Goal: Task Accomplishment & Management: Manage account settings

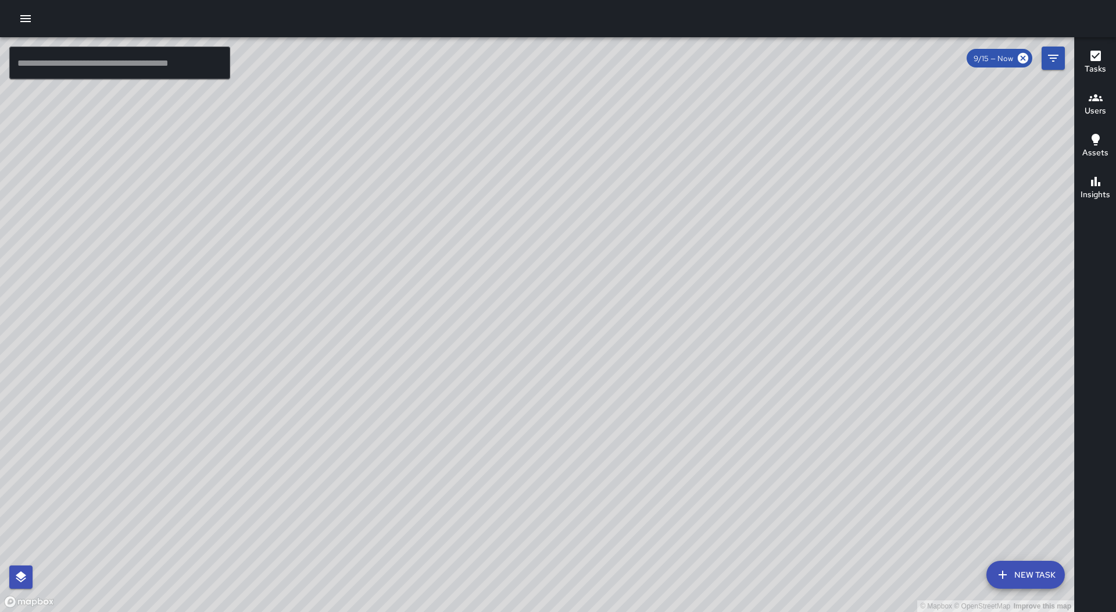
click at [22, 26] on button "button" at bounding box center [25, 18] width 23 height 23
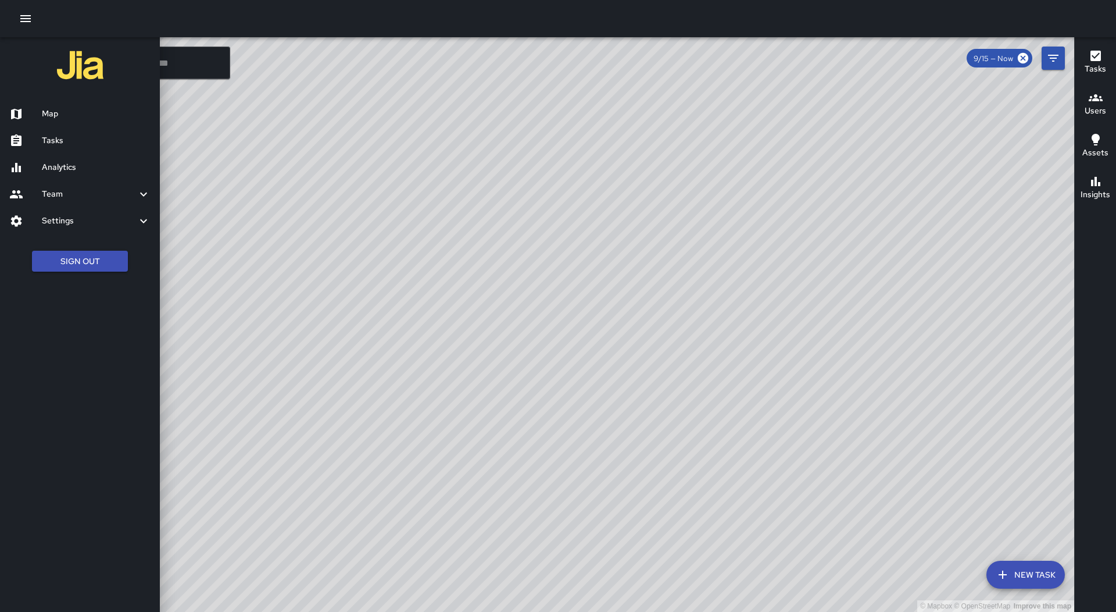
click at [303, 182] on div at bounding box center [558, 306] width 1116 height 612
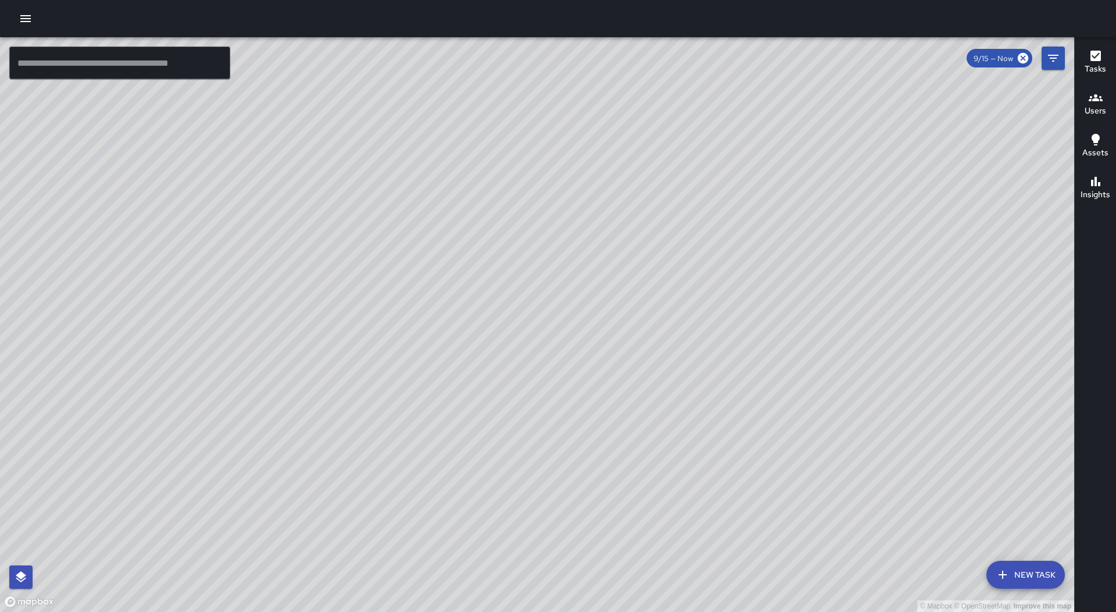
click at [38, 25] on div at bounding box center [558, 18] width 1116 height 37
click at [17, 21] on button "button" at bounding box center [25, 18] width 23 height 23
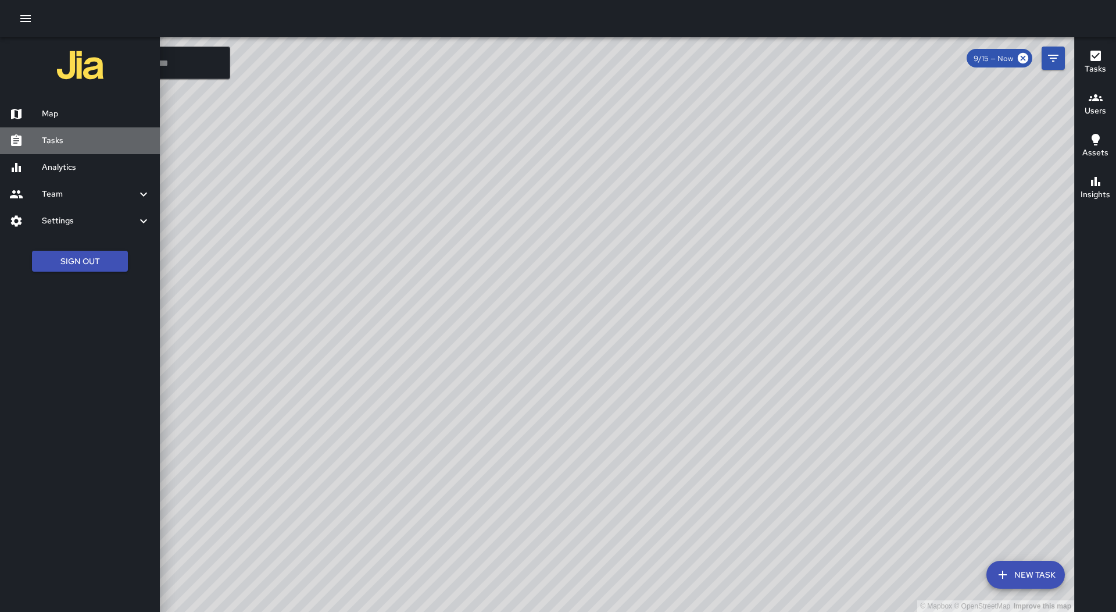
click at [119, 140] on h6 "Tasks" at bounding box center [96, 140] width 109 height 13
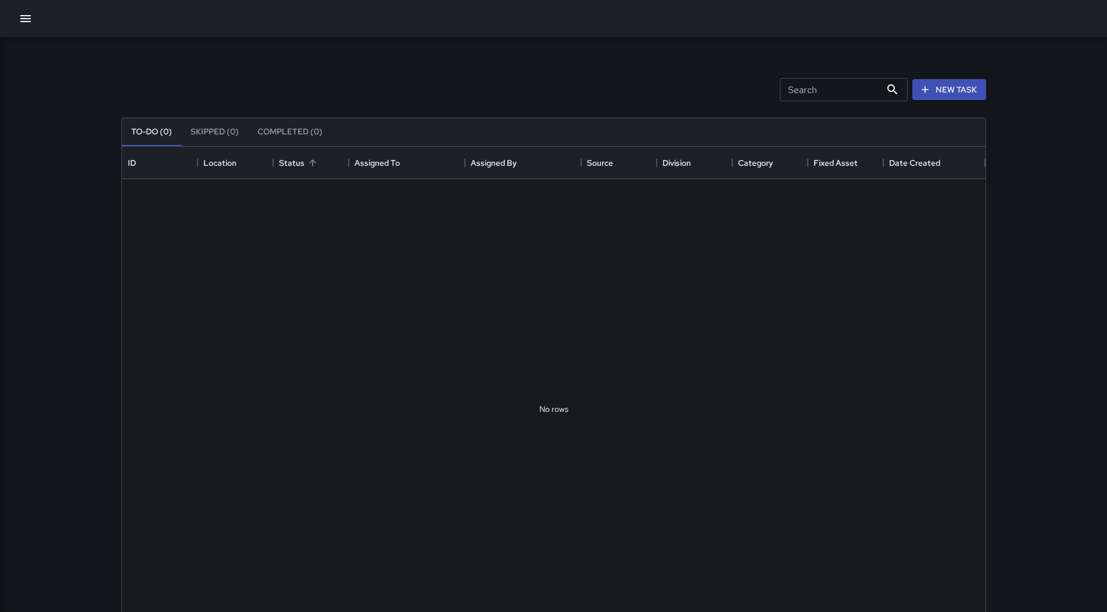
scroll to position [484, 855]
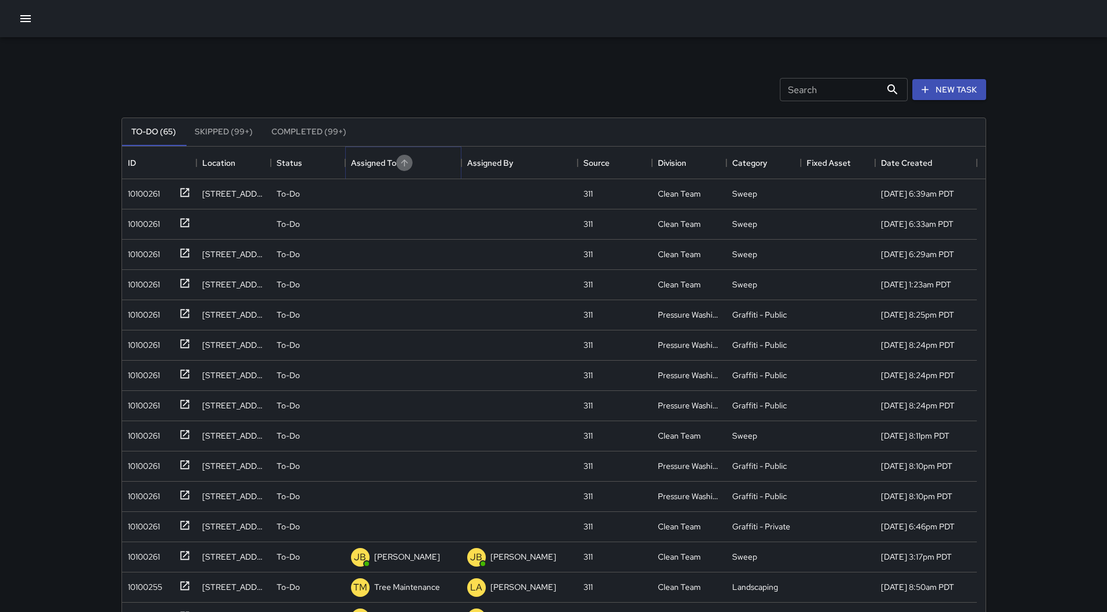
click at [411, 165] on button "Sort" at bounding box center [404, 163] width 16 height 16
click at [122, 188] on div "To-Do (65) Skipped (99+) Completed (99+) ID Location Status Assigned To Assigne…" at bounding box center [553, 393] width 865 height 553
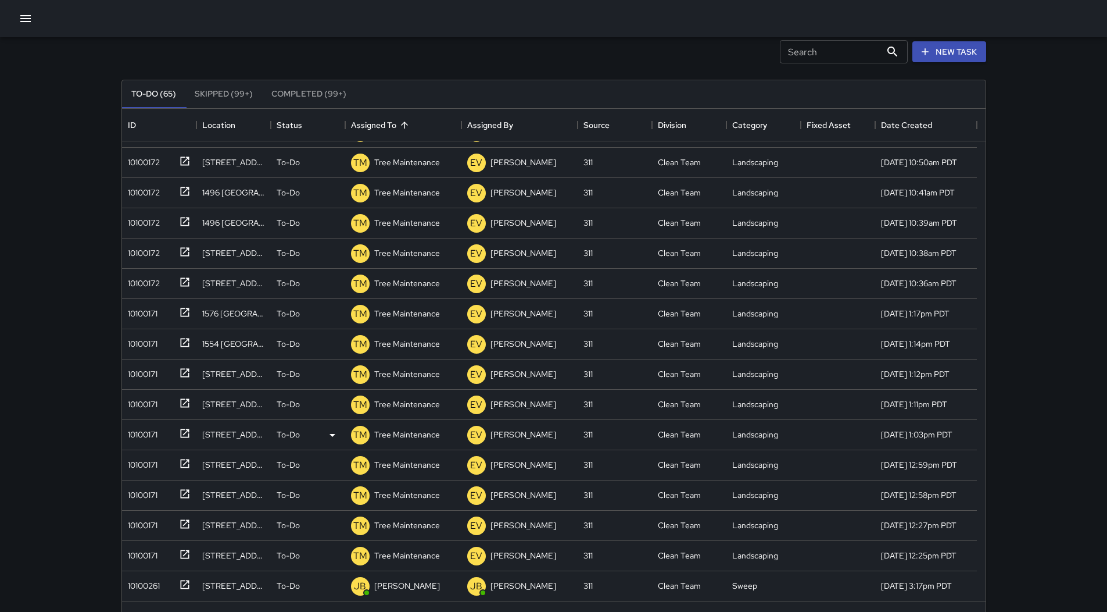
scroll to position [75, 0]
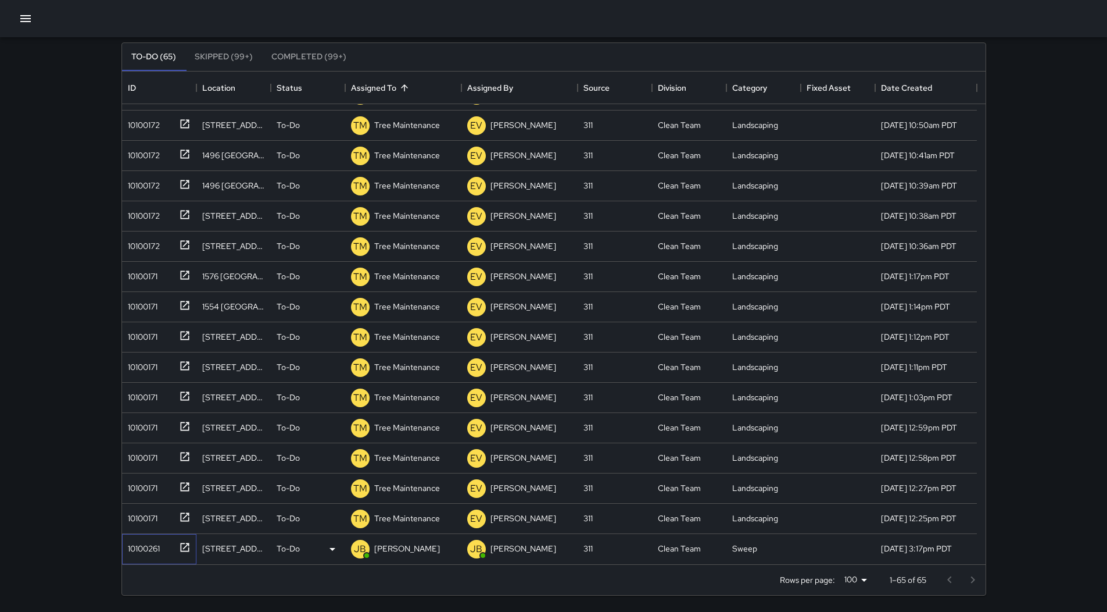
click at [166, 542] on div "10100261" at bounding box center [156, 546] width 67 height 19
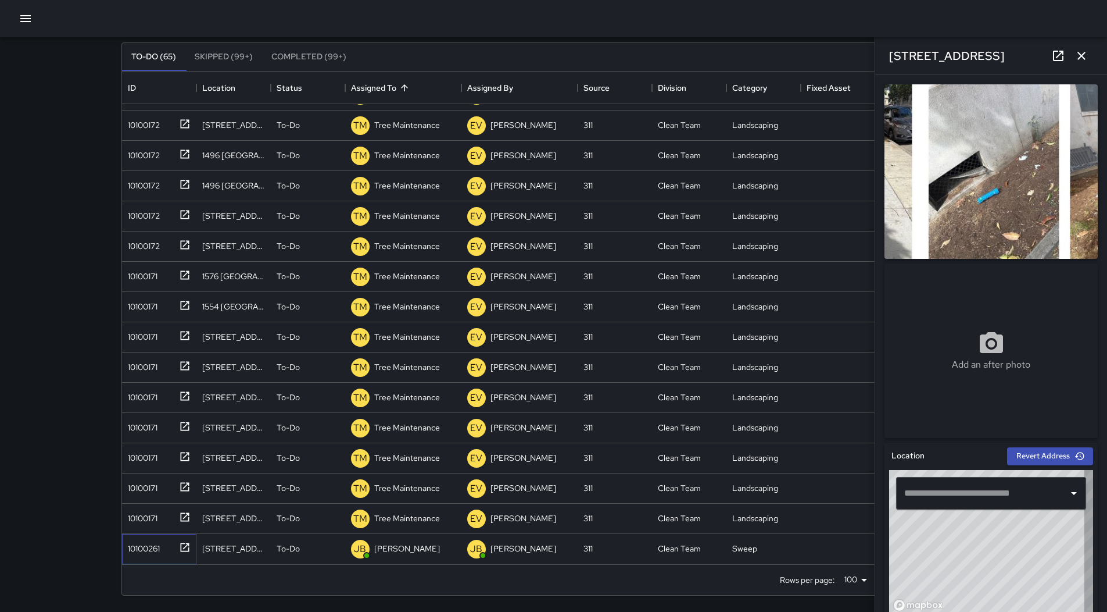
type input "**********"
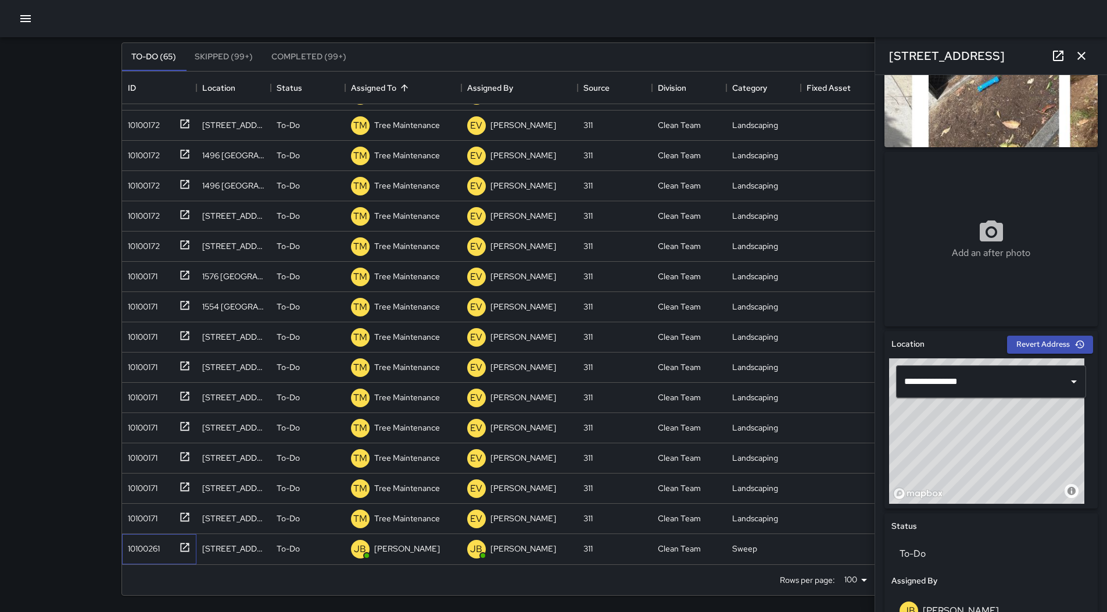
scroll to position [233, 0]
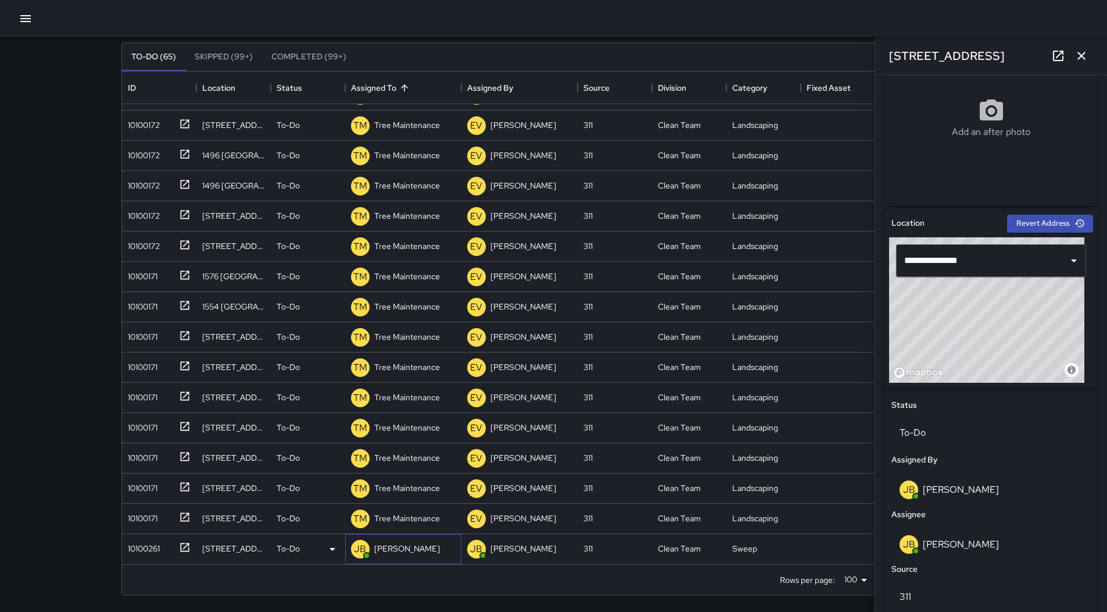
click at [419, 552] on p "[PERSON_NAME]" at bounding box center [407, 548] width 66 height 12
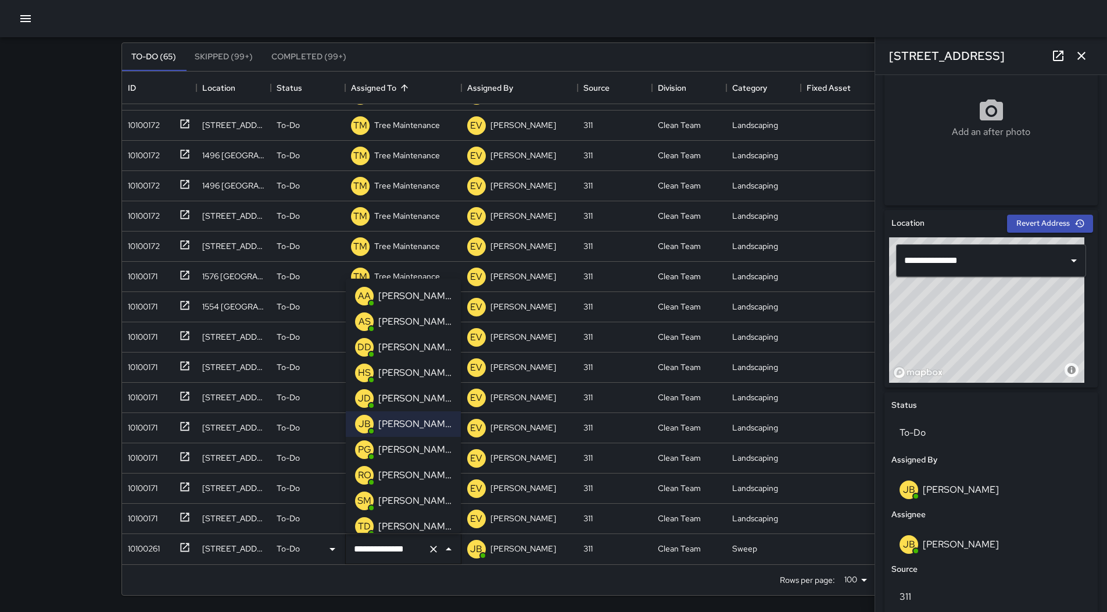
click at [420, 320] on p "[PERSON_NAME]" at bounding box center [414, 321] width 73 height 14
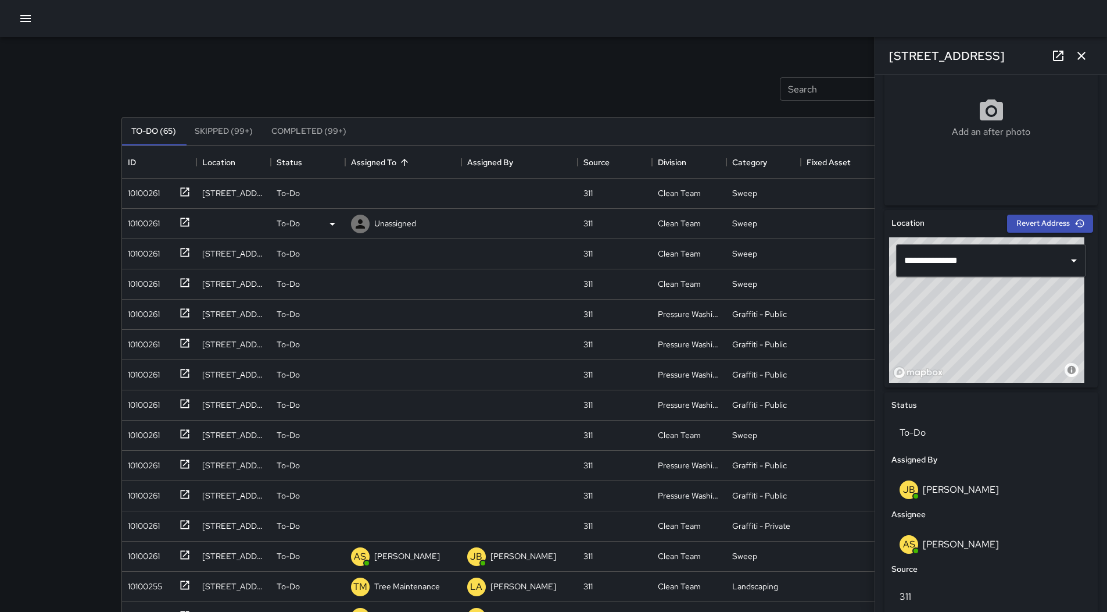
scroll to position [0, 0]
click at [160, 191] on div "10100261" at bounding box center [141, 191] width 37 height 16
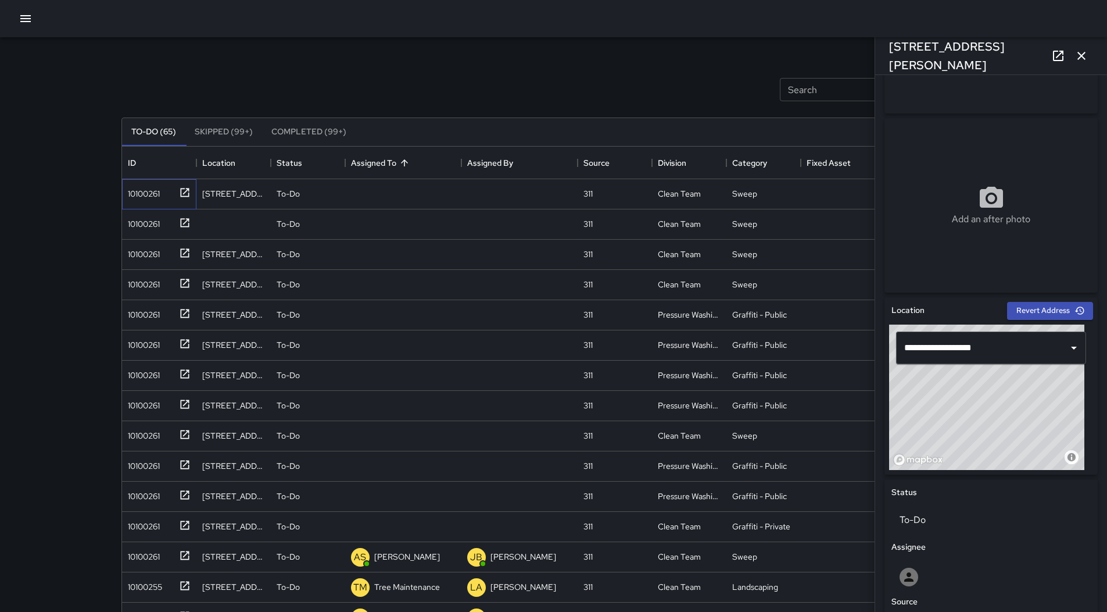
scroll to position [116, 0]
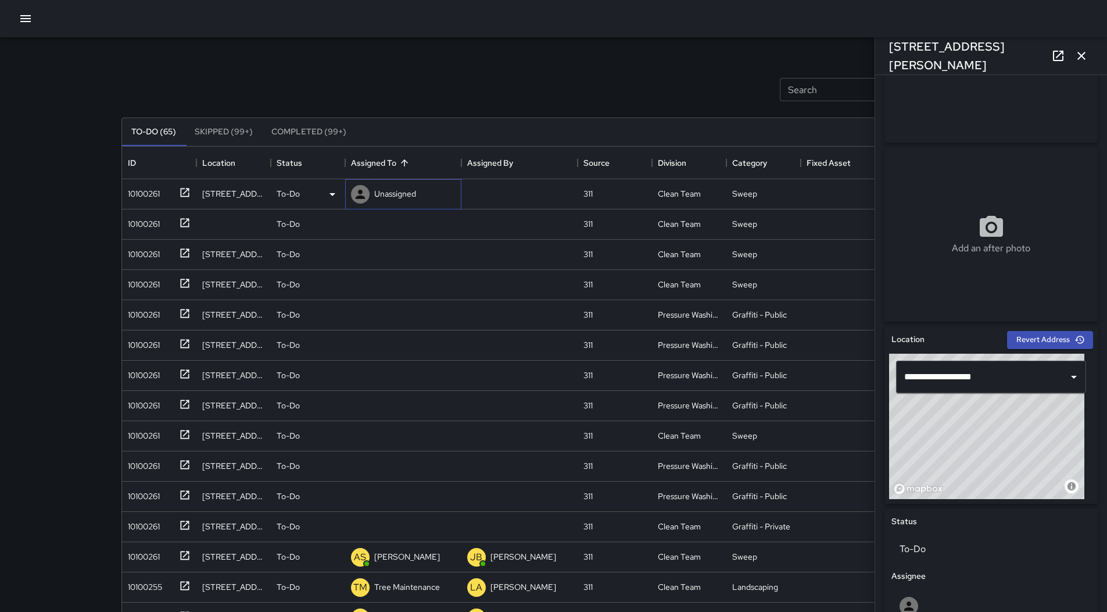
click at [388, 198] on p "Unassigned" at bounding box center [395, 194] width 42 height 12
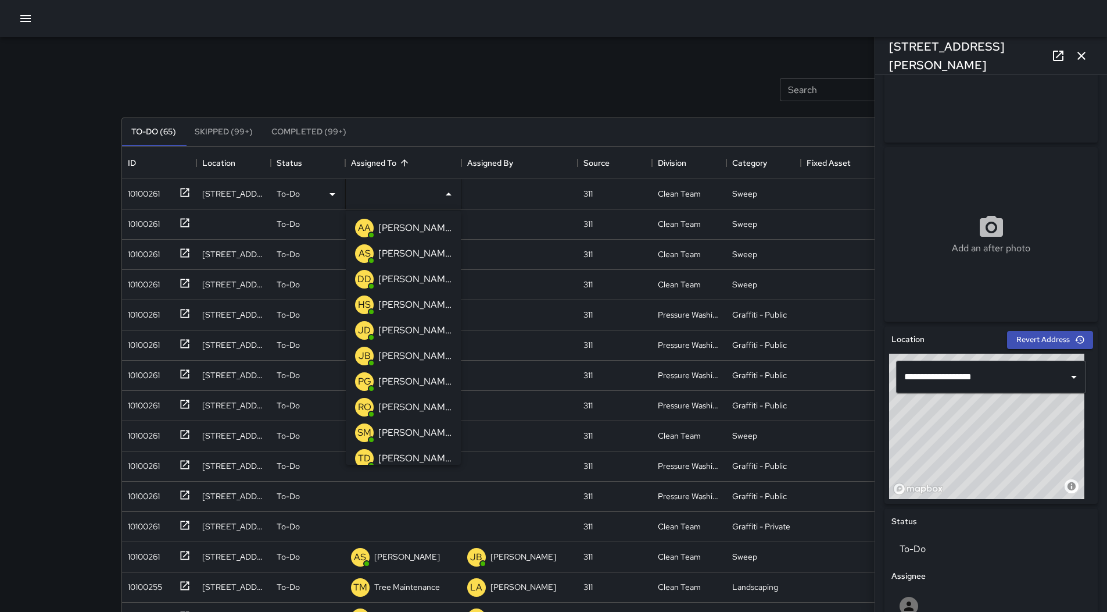
click at [414, 402] on p "[PERSON_NAME]" at bounding box center [414, 407] width 73 height 14
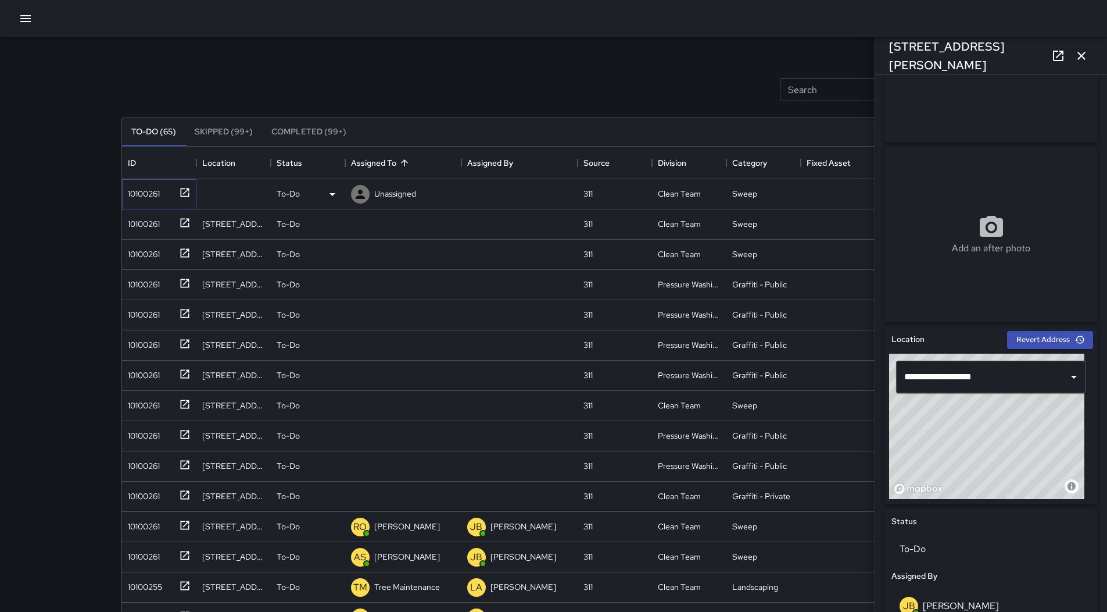
click at [135, 190] on div "10100261" at bounding box center [141, 191] width 37 height 16
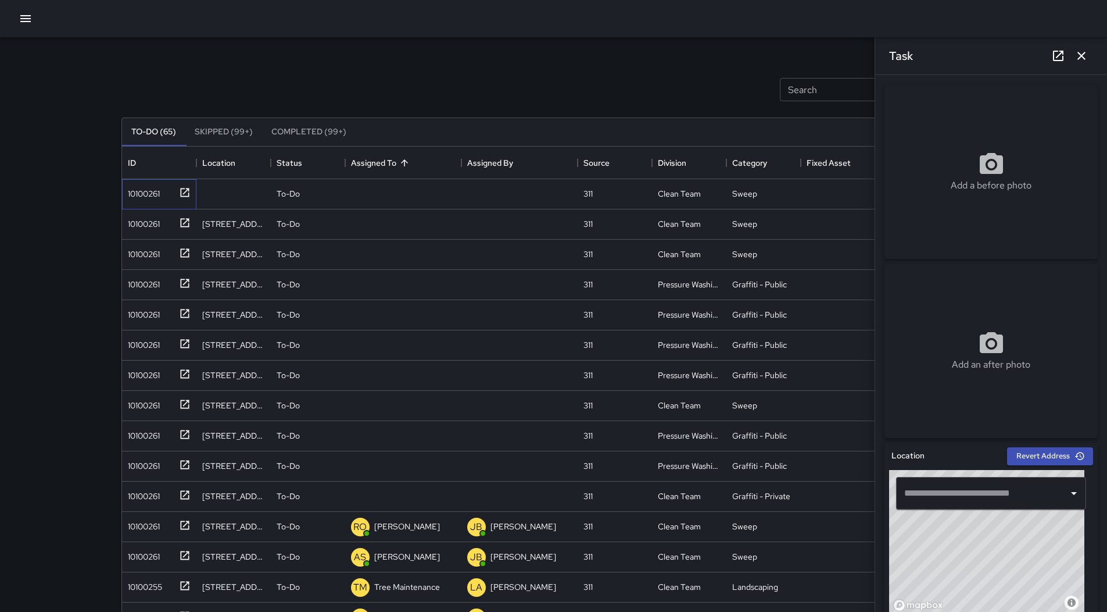
scroll to position [434, 0]
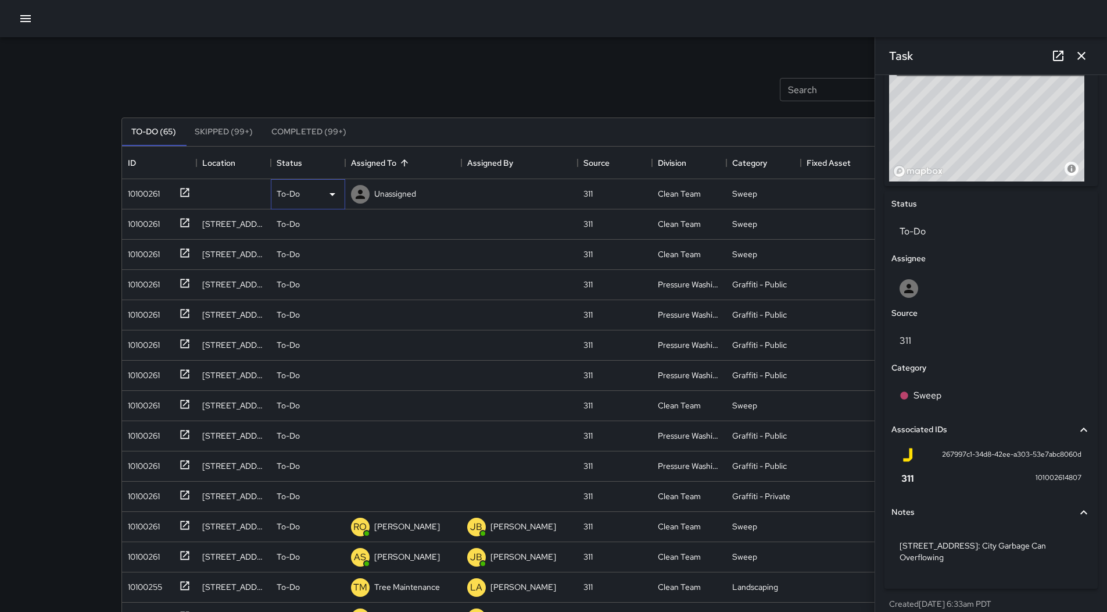
click at [326, 187] on icon at bounding box center [333, 194] width 14 height 14
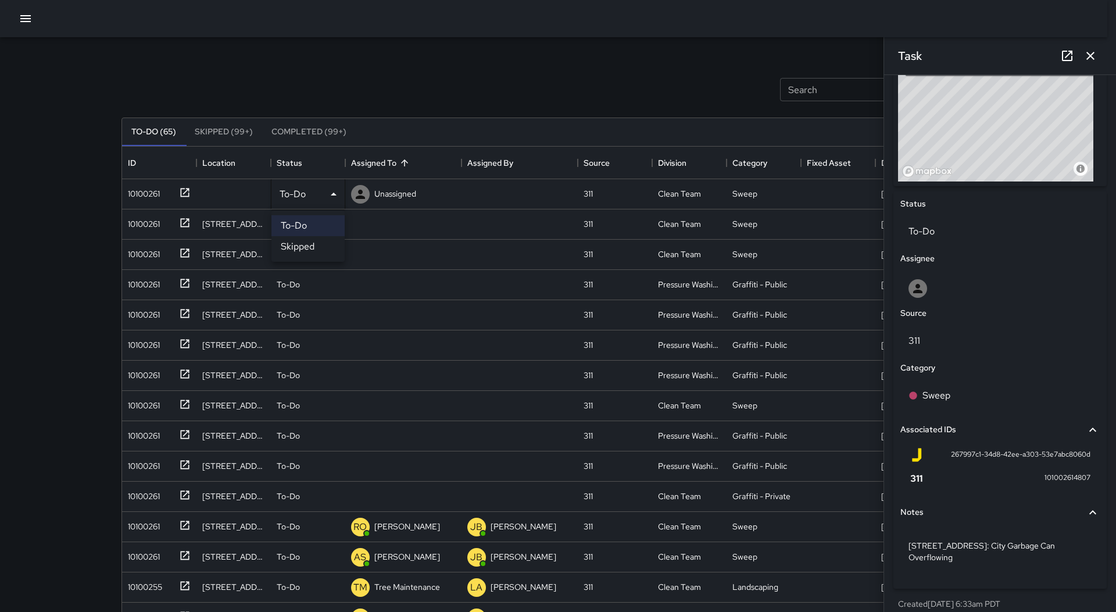
click at [317, 241] on li "Skipped" at bounding box center [307, 246] width 73 height 21
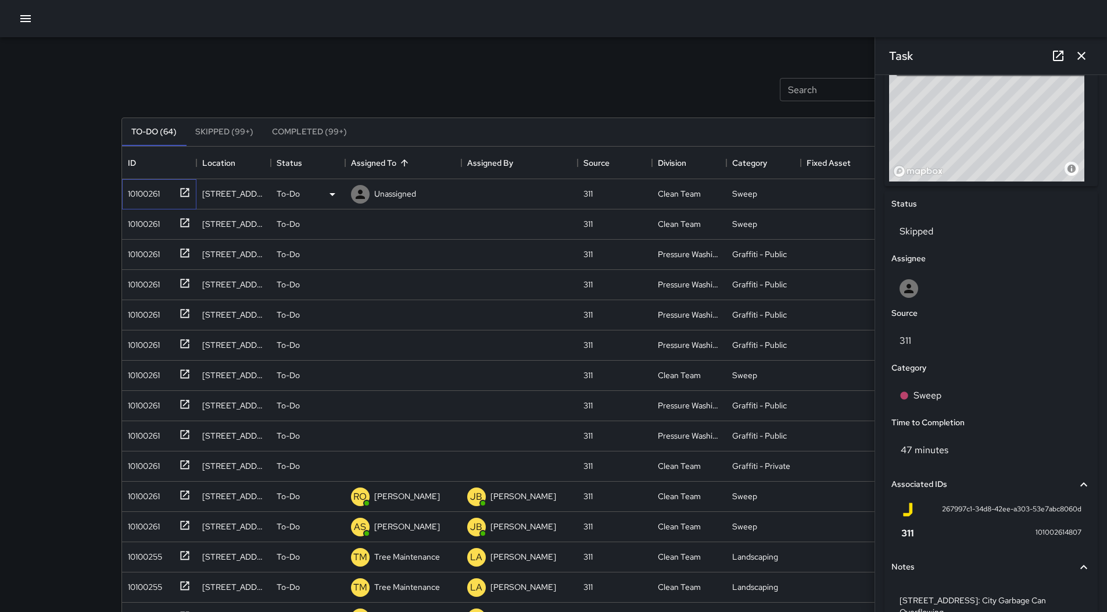
click at [158, 203] on div "10100261" at bounding box center [159, 194] width 74 height 30
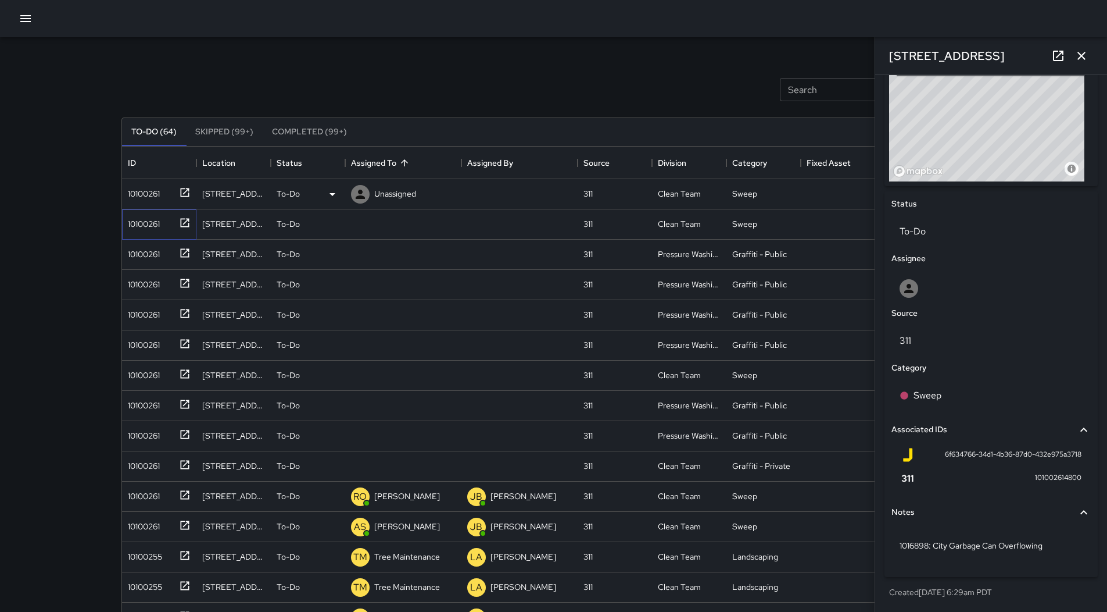
click at [133, 213] on div "10100261" at bounding box center [141, 221] width 37 height 16
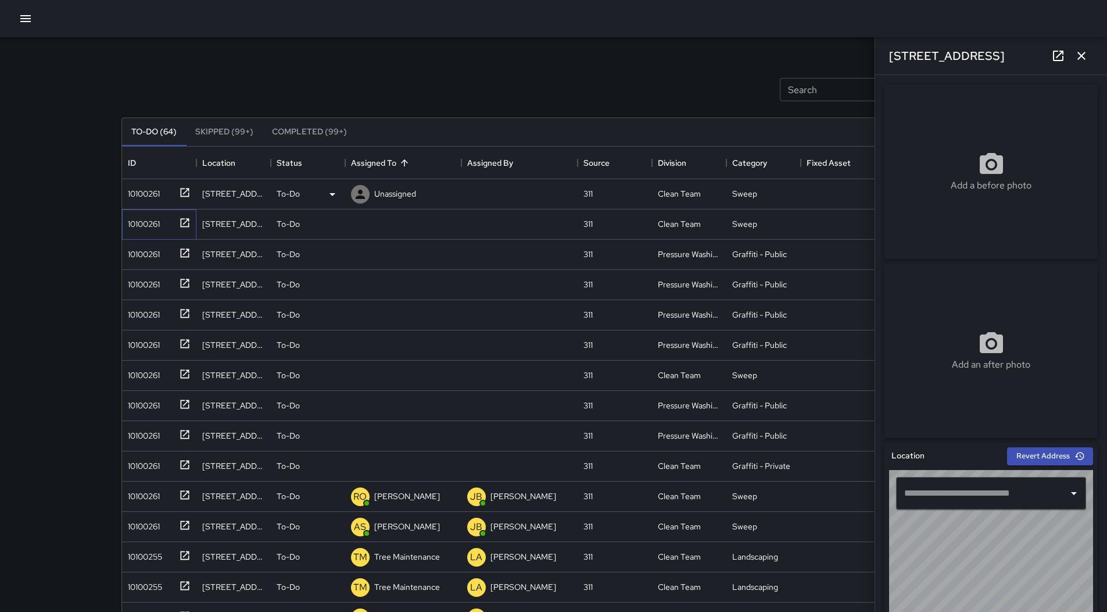
type input "**********"
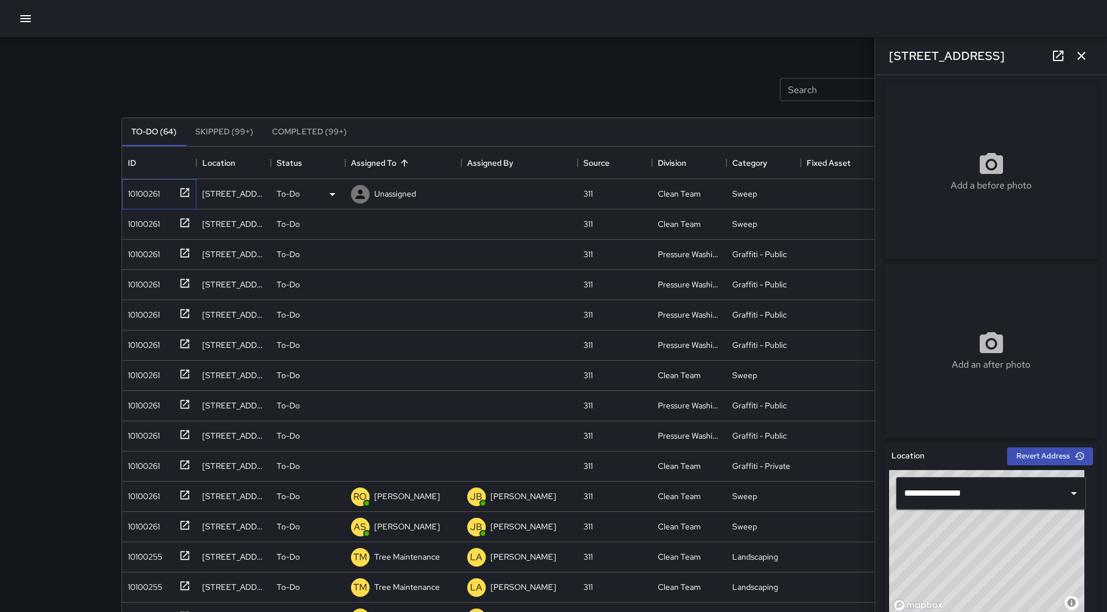
click at [137, 187] on div "10100261" at bounding box center [141, 191] width 37 height 16
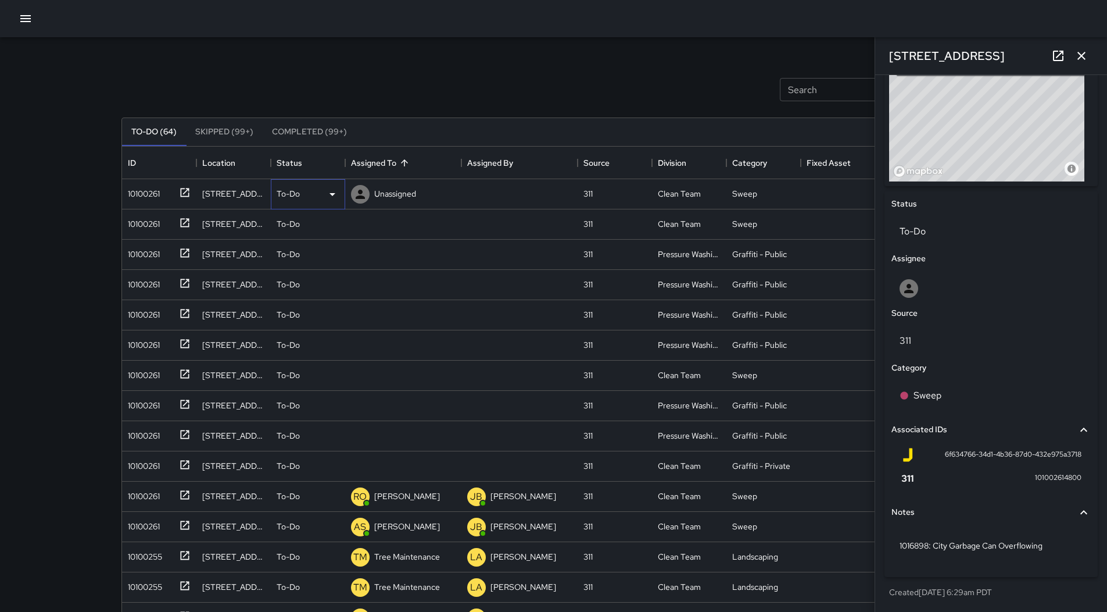
click at [331, 195] on icon at bounding box center [333, 194] width 14 height 14
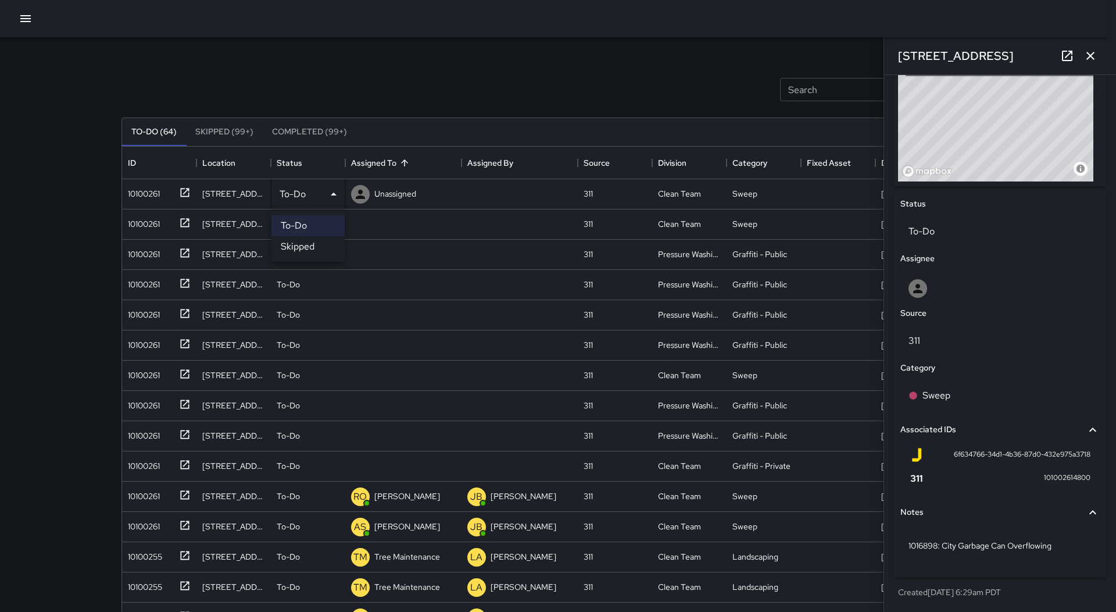
click at [324, 244] on li "Skipped" at bounding box center [307, 246] width 73 height 21
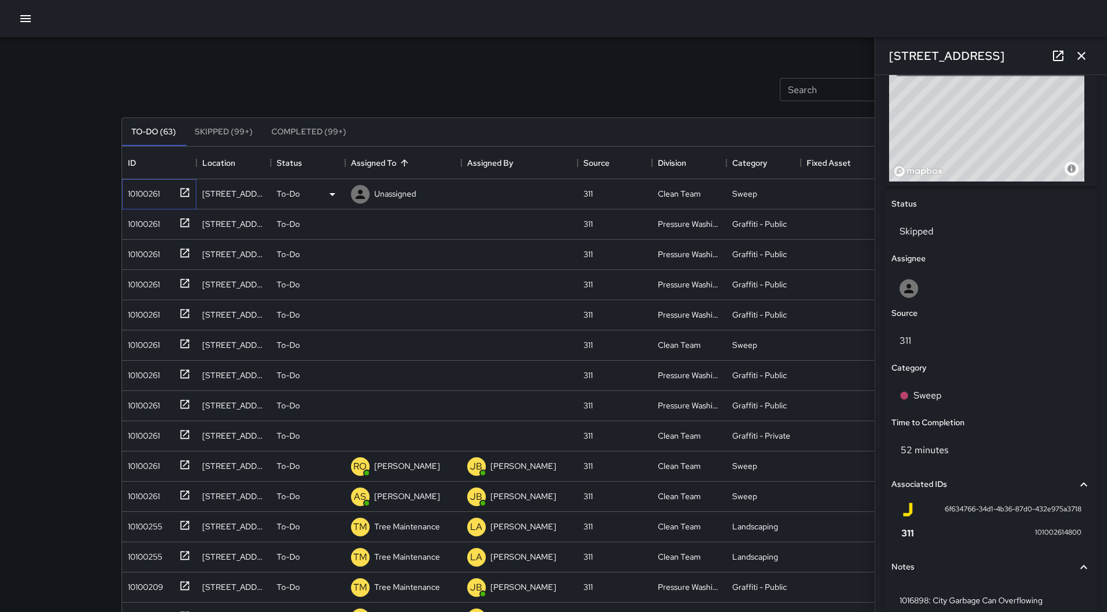
click at [158, 199] on div "10100261" at bounding box center [141, 191] width 37 height 16
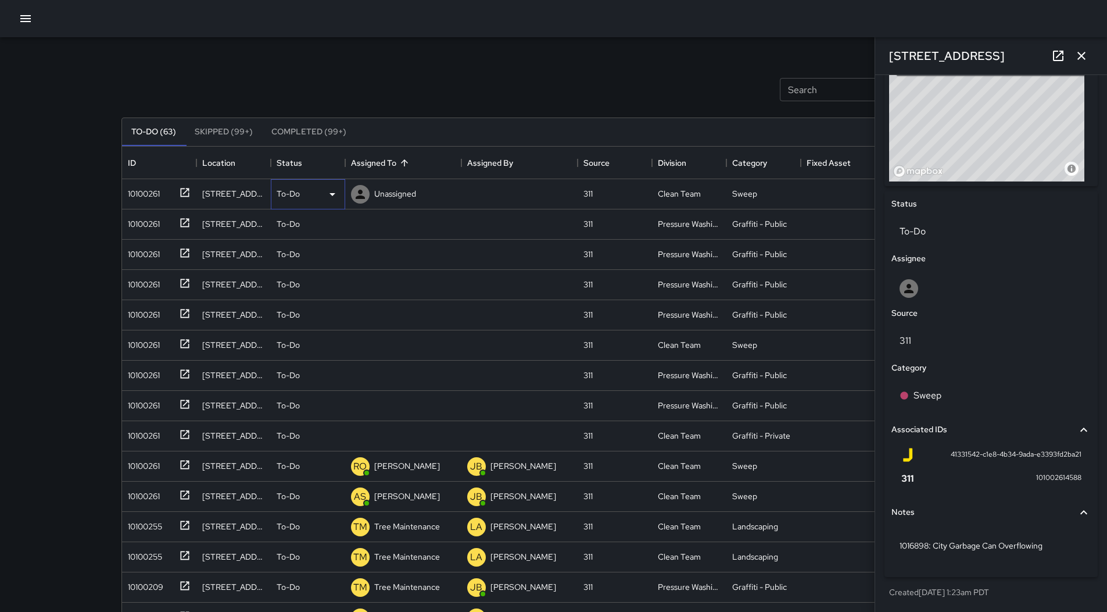
click at [328, 193] on icon at bounding box center [333, 194] width 14 height 14
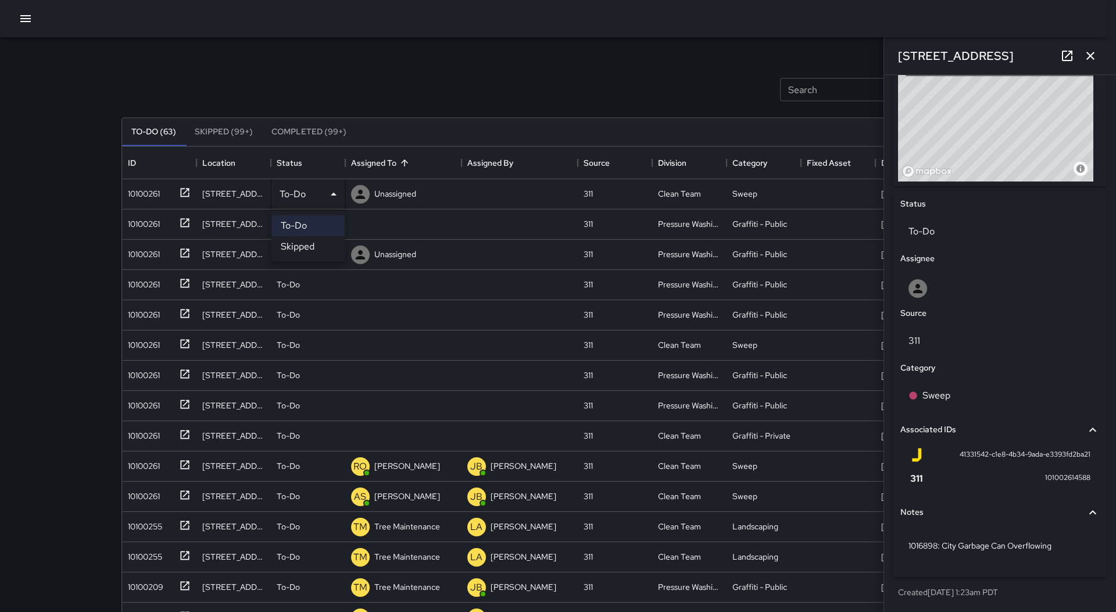
click at [314, 250] on li "Skipped" at bounding box center [307, 246] width 73 height 21
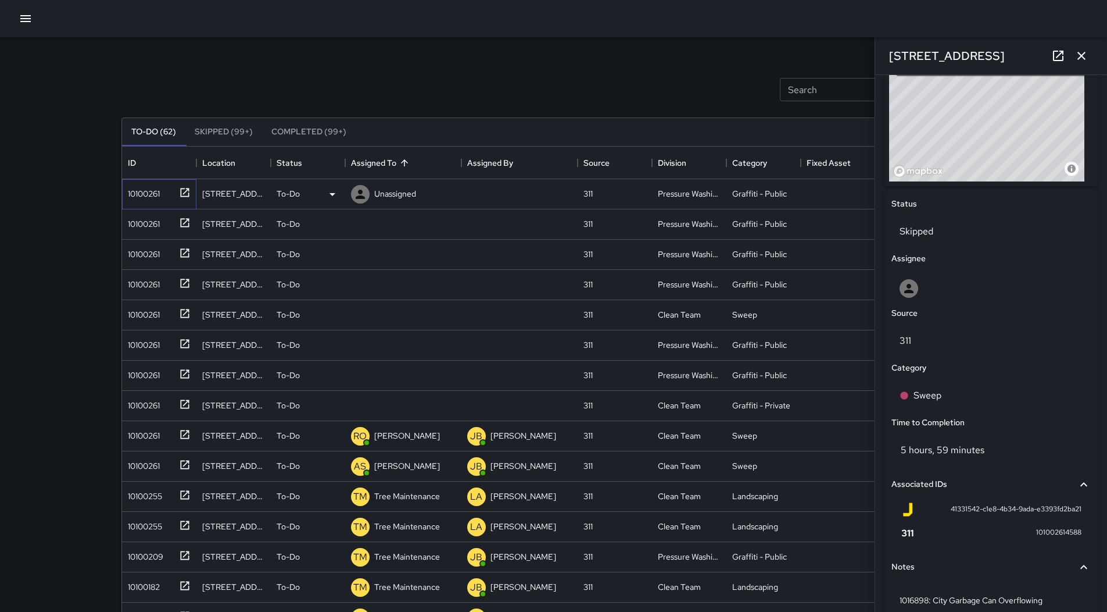
click at [167, 201] on div "10100261" at bounding box center [159, 194] width 74 height 30
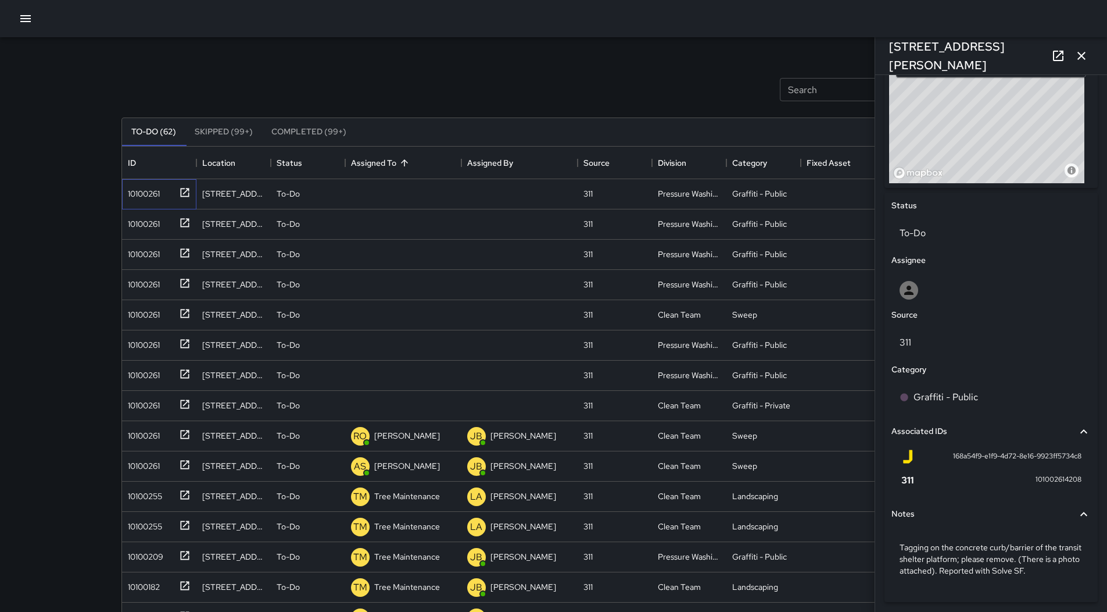
scroll to position [457, 0]
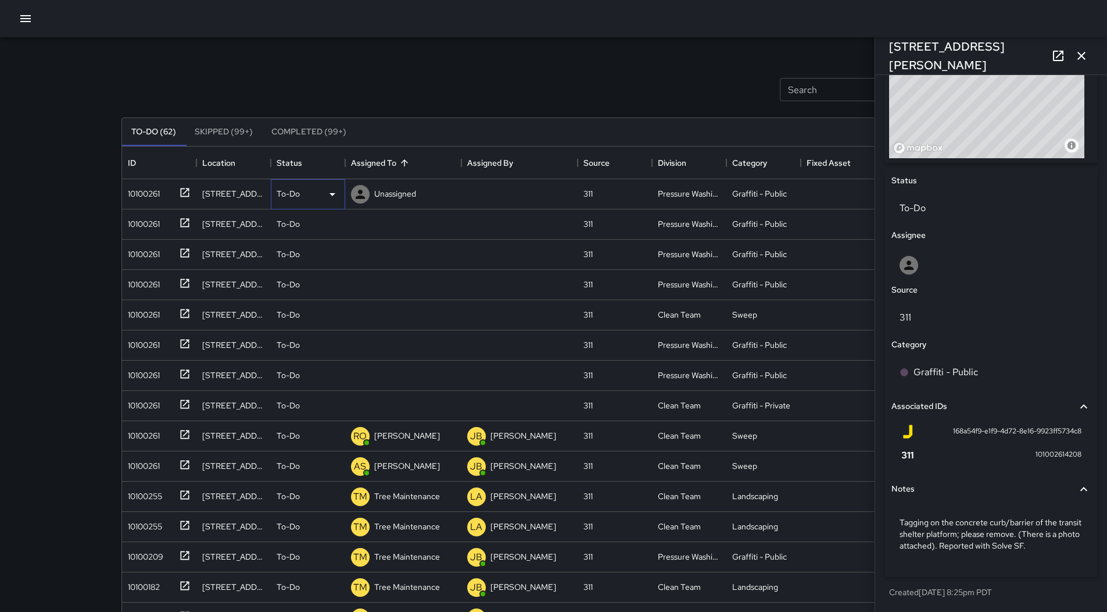
click at [335, 196] on icon at bounding box center [333, 194] width 14 height 14
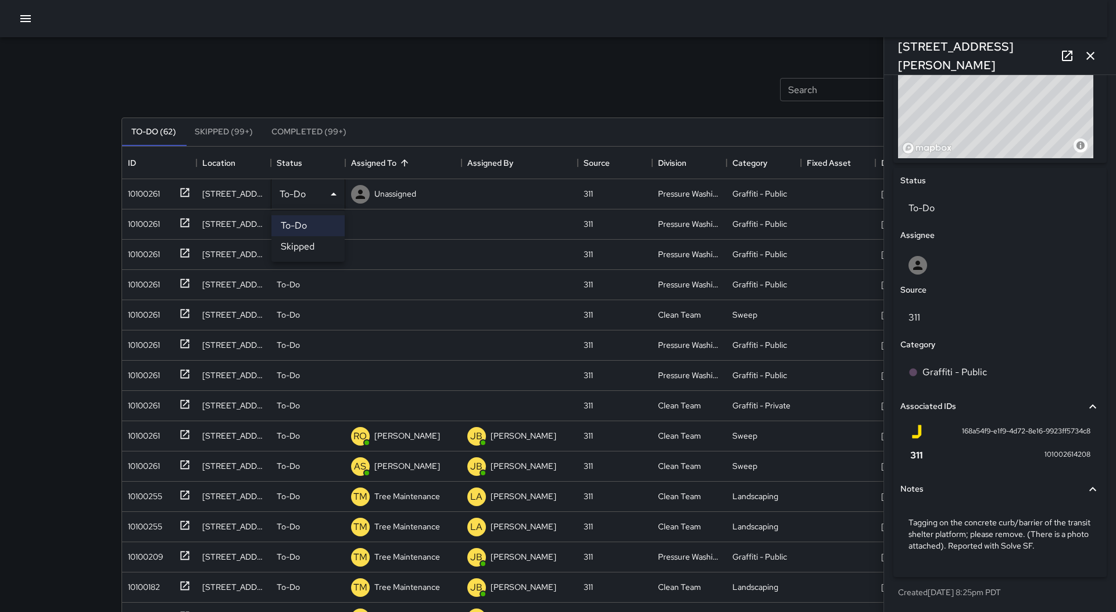
click at [320, 241] on li "Skipped" at bounding box center [307, 246] width 73 height 21
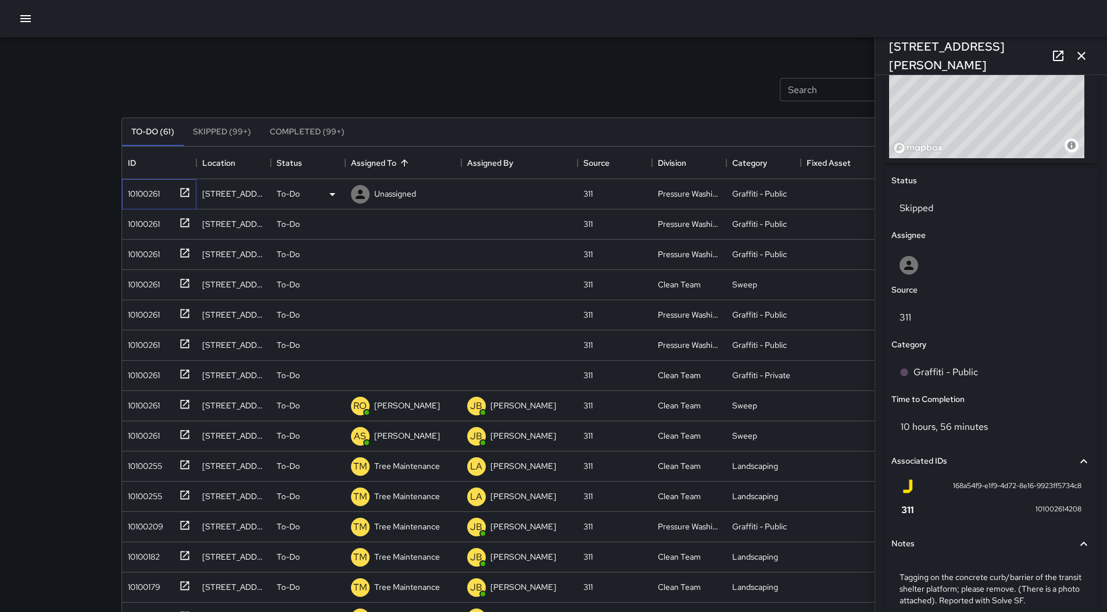
click at [162, 192] on div "10100261" at bounding box center [156, 191] width 67 height 19
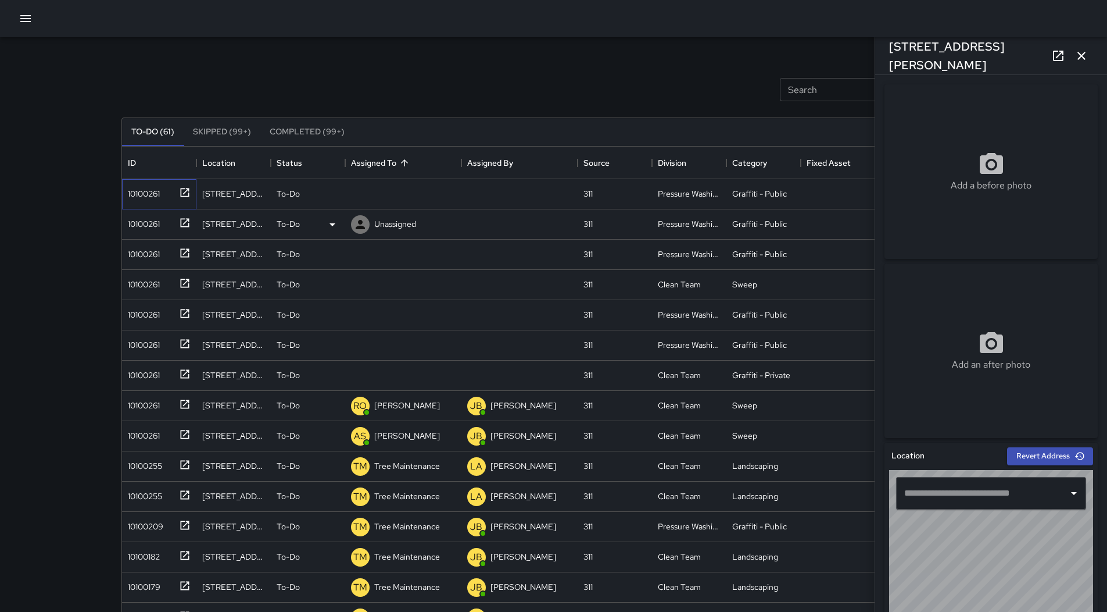
type input "**********"
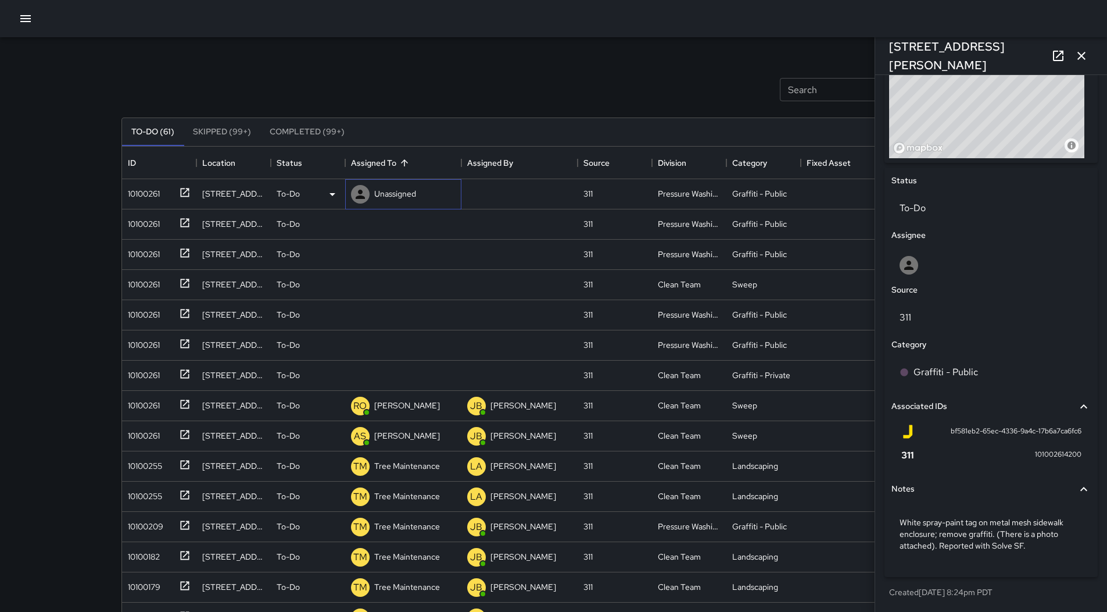
click at [392, 186] on div "Unassigned" at bounding box center [395, 193] width 47 height 16
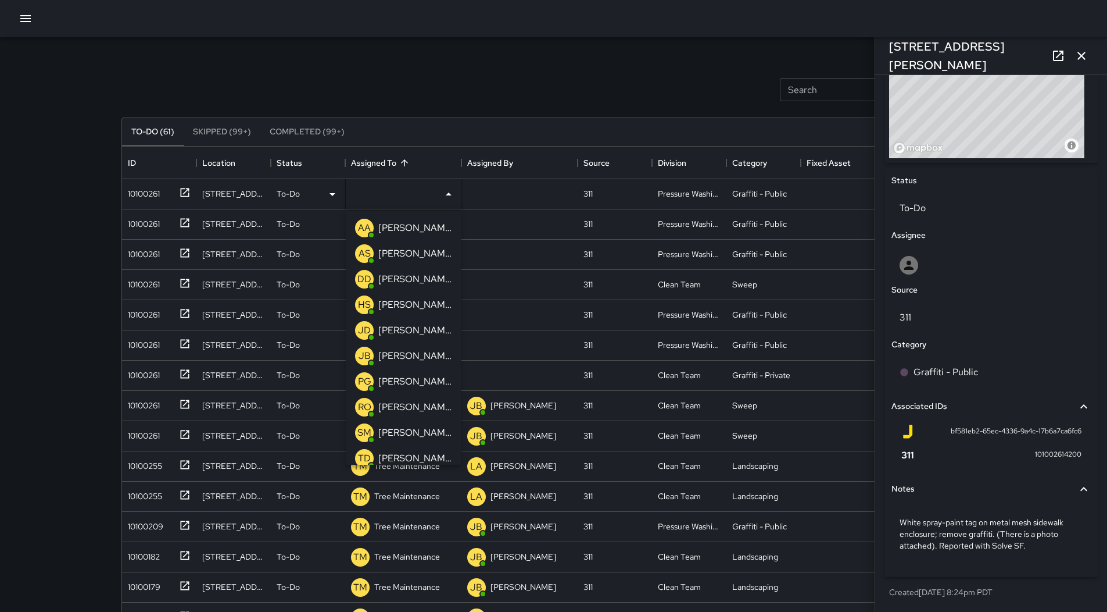
click at [403, 314] on div "HS [PERSON_NAME]" at bounding box center [403, 304] width 101 height 23
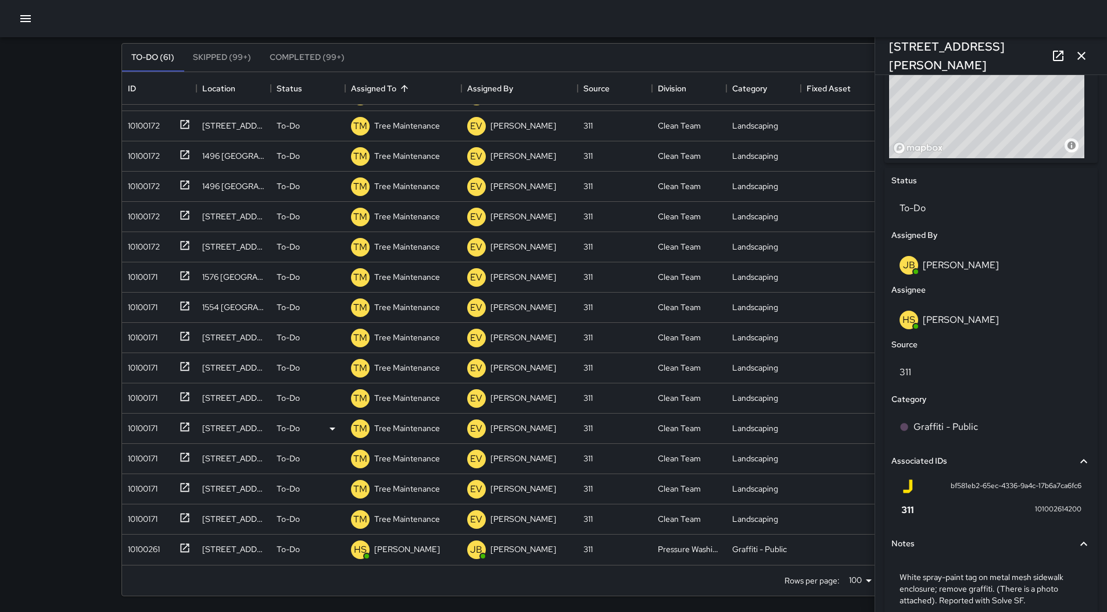
scroll to position [75, 0]
click at [392, 538] on div "HS [PERSON_NAME]" at bounding box center [396, 548] width 94 height 23
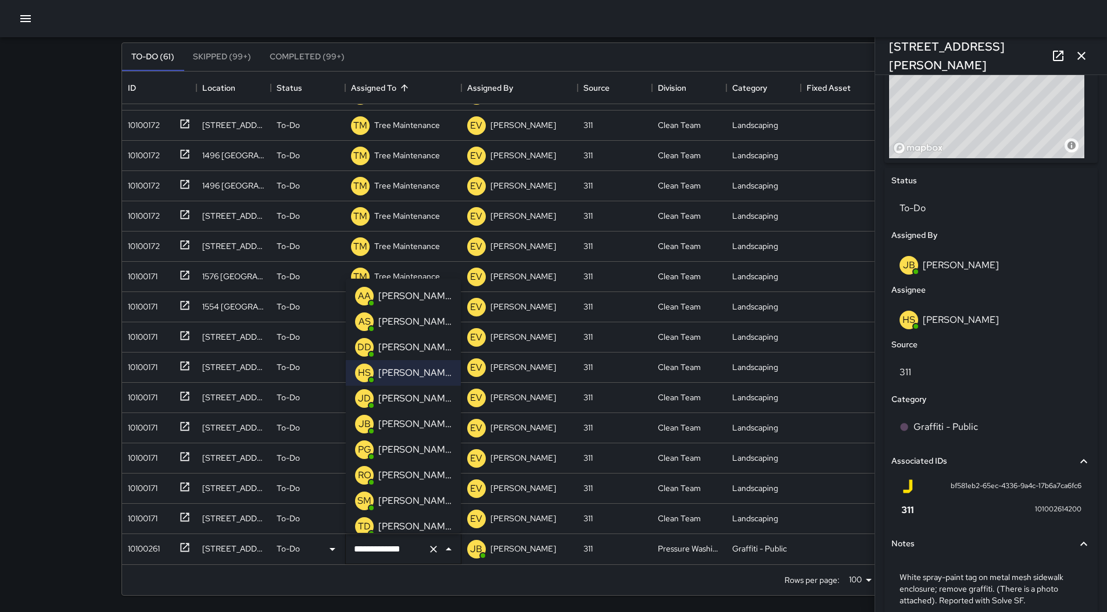
click at [411, 404] on p "[PERSON_NAME]" at bounding box center [414, 398] width 73 height 14
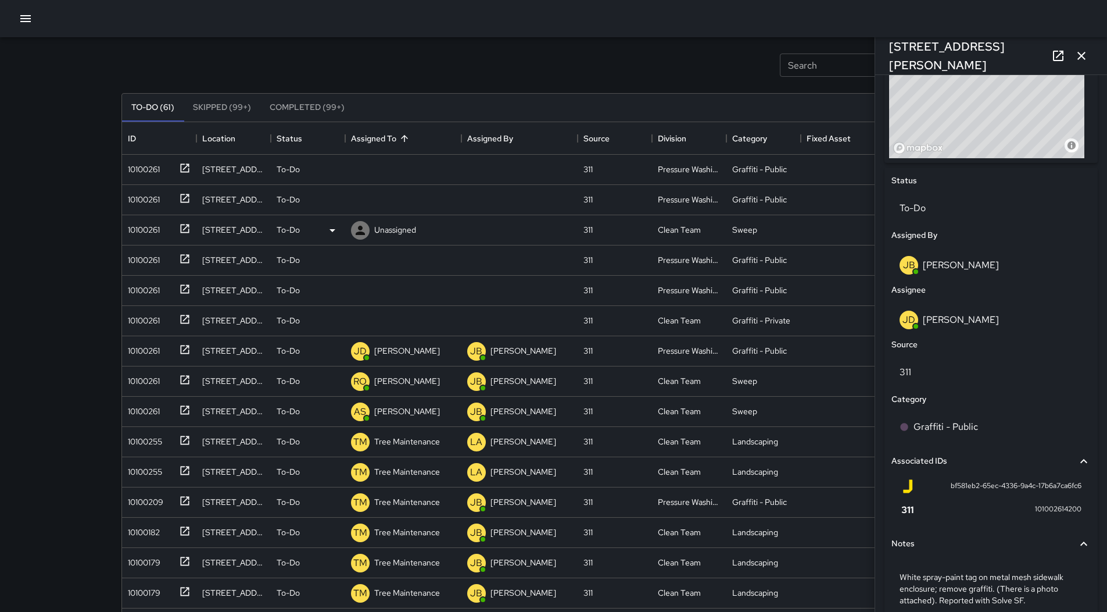
scroll to position [0, 0]
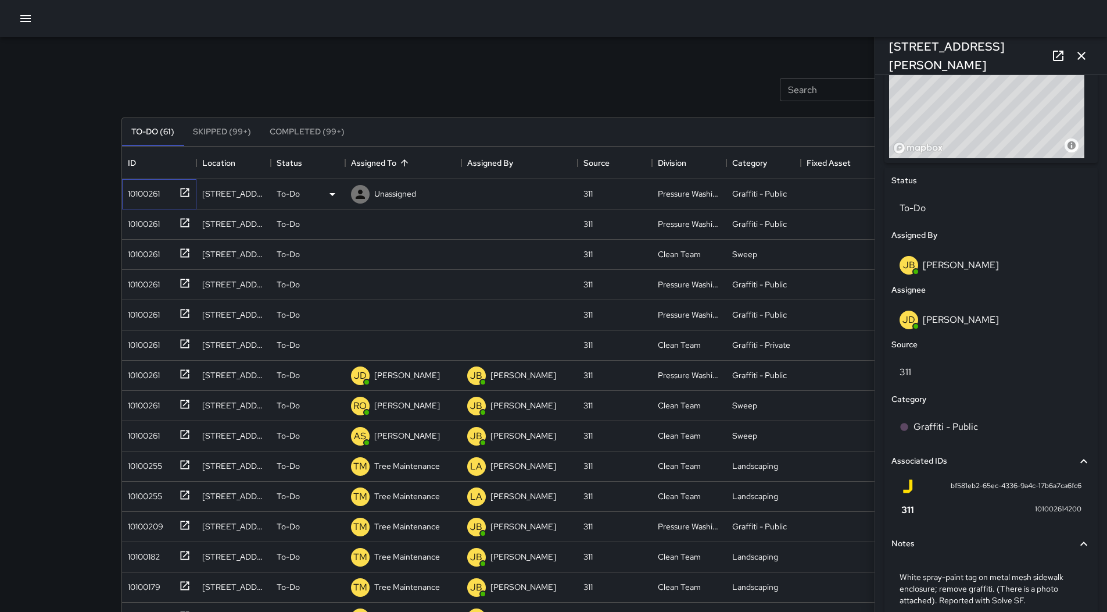
click at [149, 193] on div "10100261" at bounding box center [141, 191] width 37 height 16
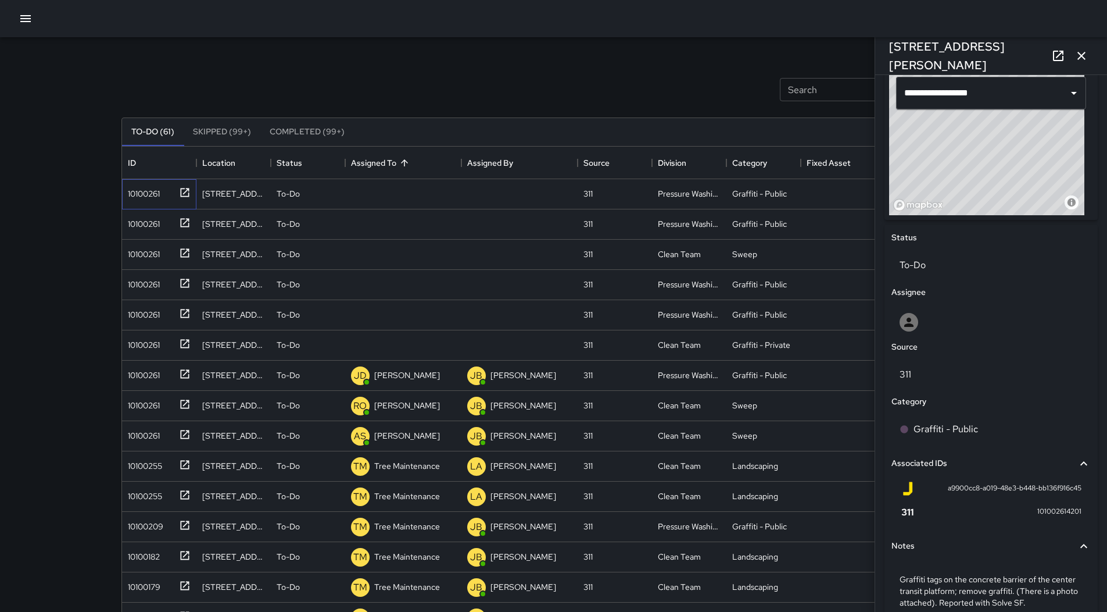
scroll to position [457, 0]
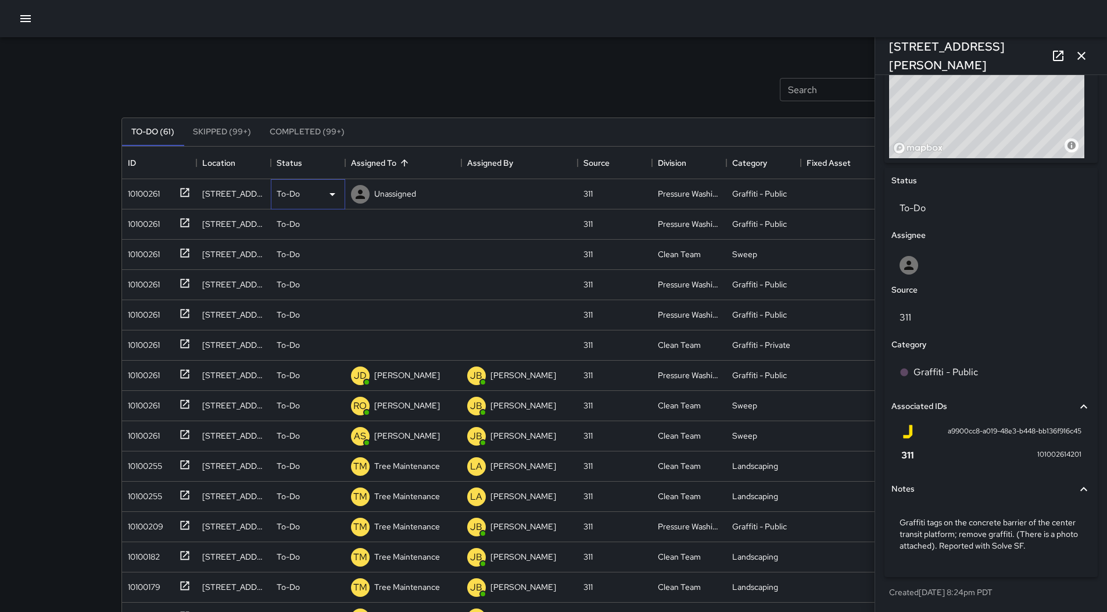
click at [326, 199] on icon at bounding box center [333, 194] width 14 height 14
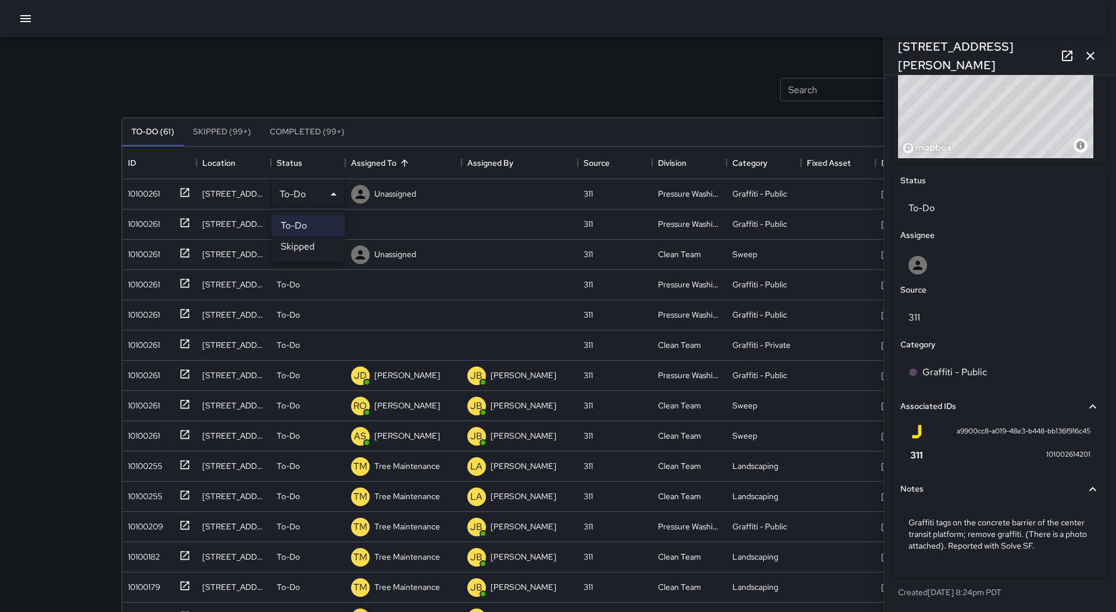
drag, startPoint x: 316, startPoint y: 246, endPoint x: 304, endPoint y: 245, distance: 12.3
click at [316, 246] on li "Skipped" at bounding box center [307, 246] width 73 height 21
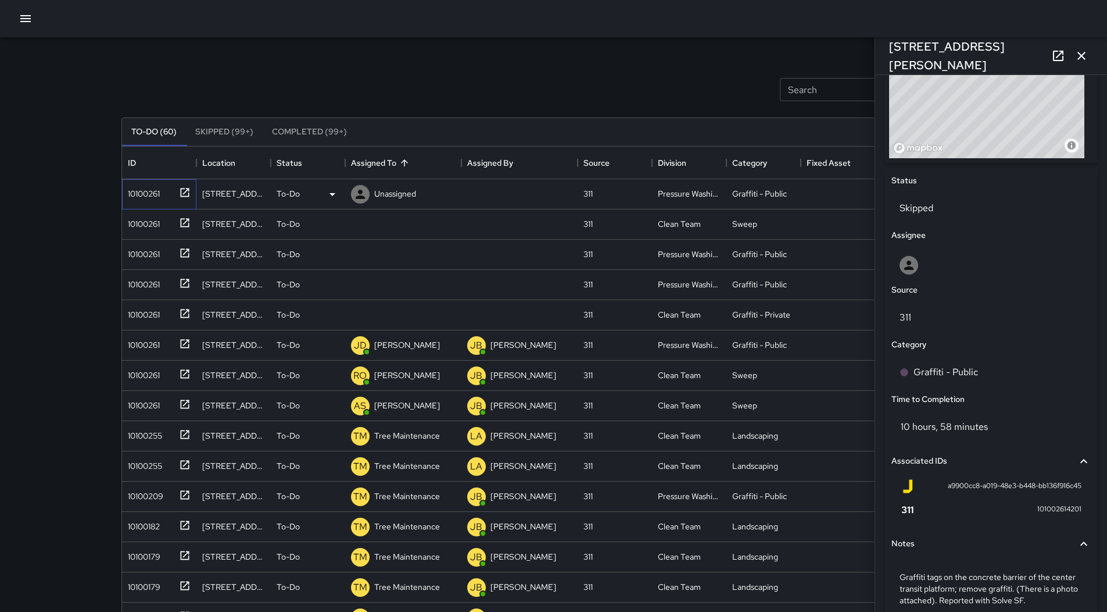
click at [134, 192] on div "10100261" at bounding box center [141, 191] width 37 height 16
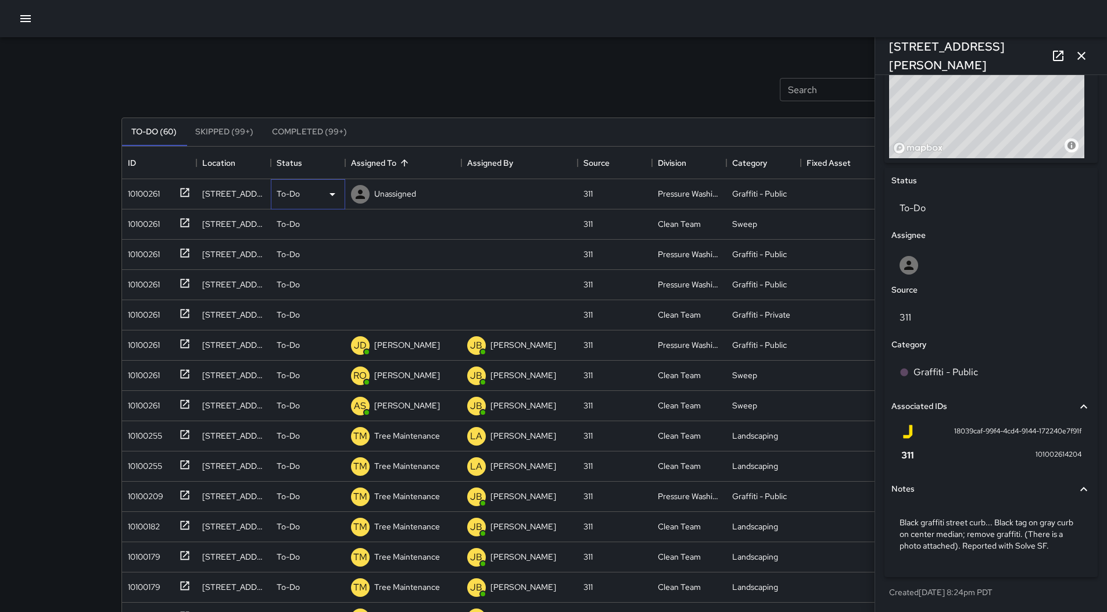
click at [335, 195] on icon at bounding box center [333, 194] width 14 height 14
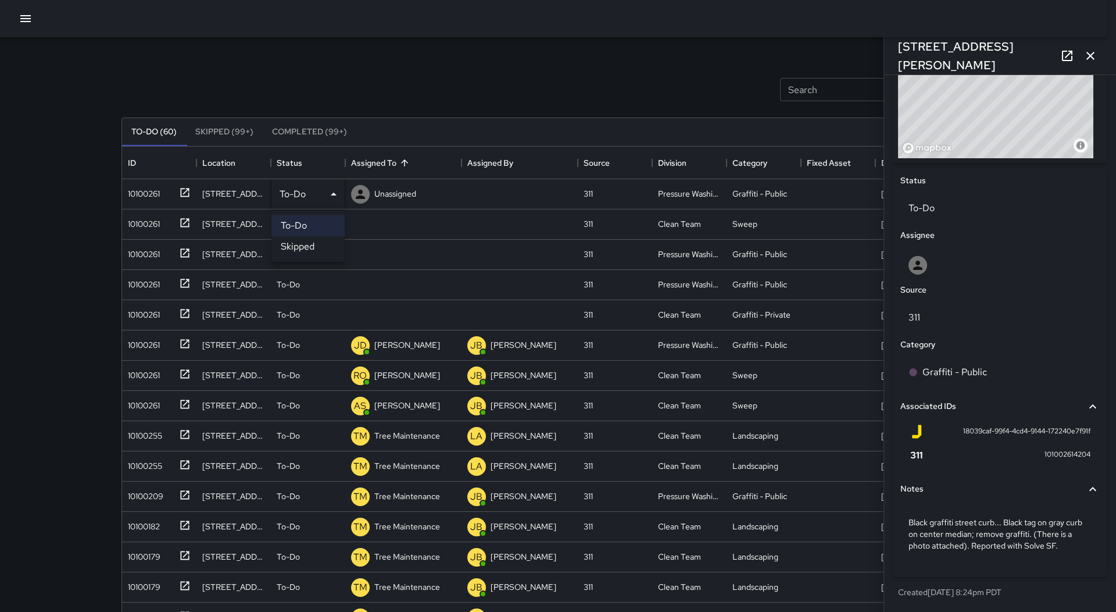
click at [319, 241] on li "Skipped" at bounding box center [307, 246] width 73 height 21
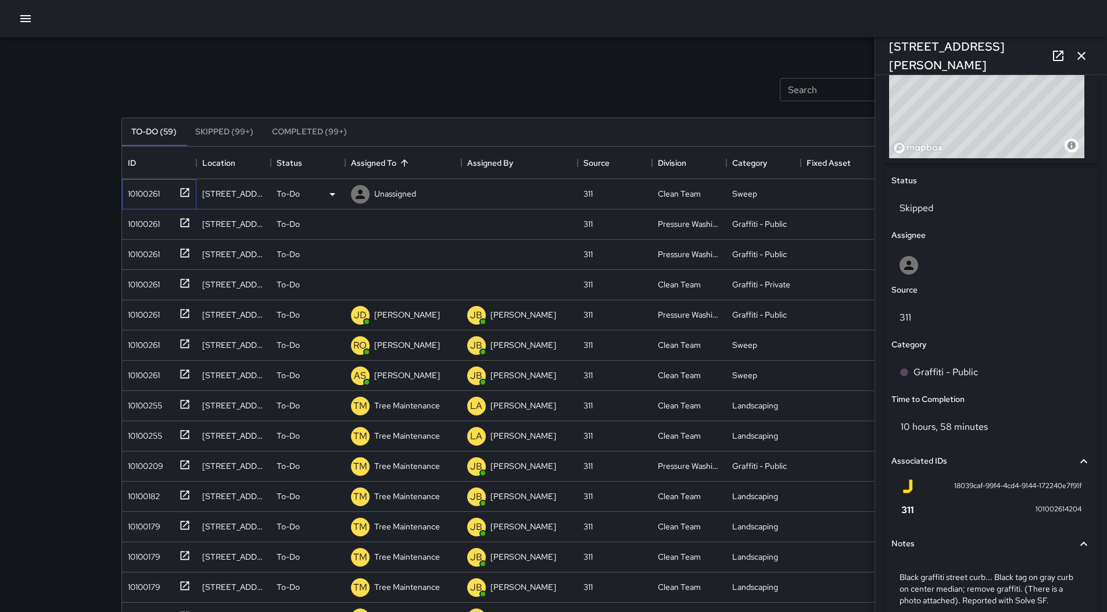
click at [155, 192] on div "10100261" at bounding box center [141, 191] width 37 height 16
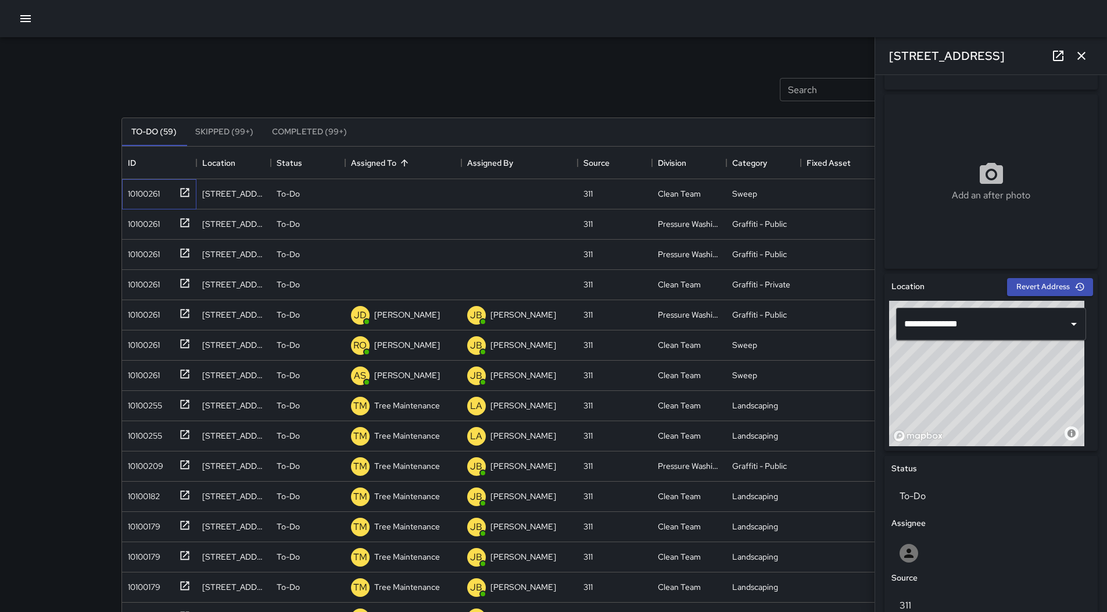
scroll to position [155, 0]
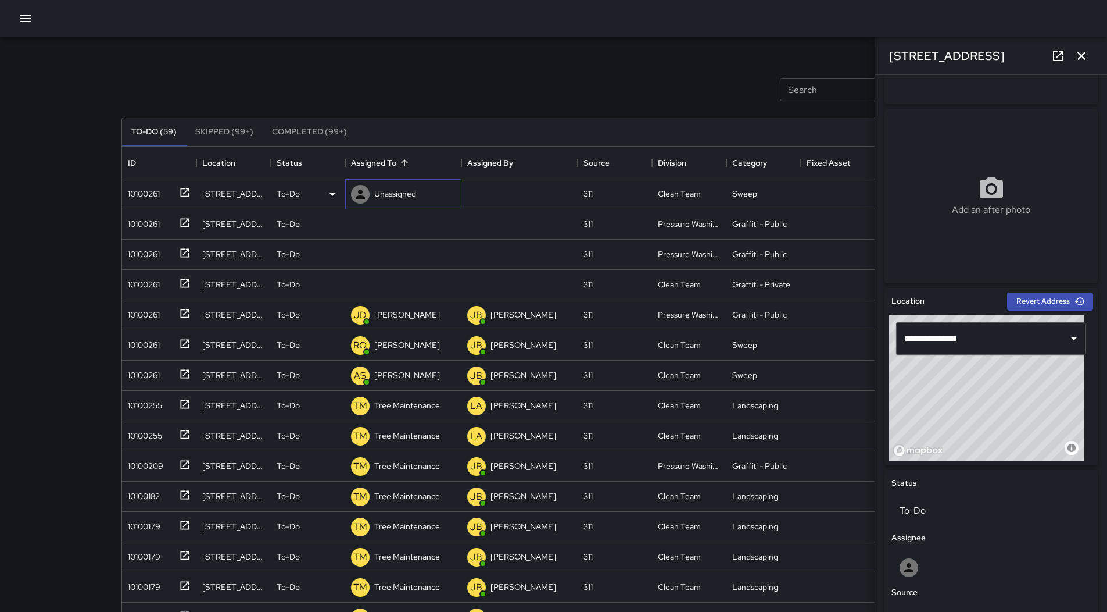
click at [412, 197] on p "Unassigned" at bounding box center [395, 194] width 42 height 12
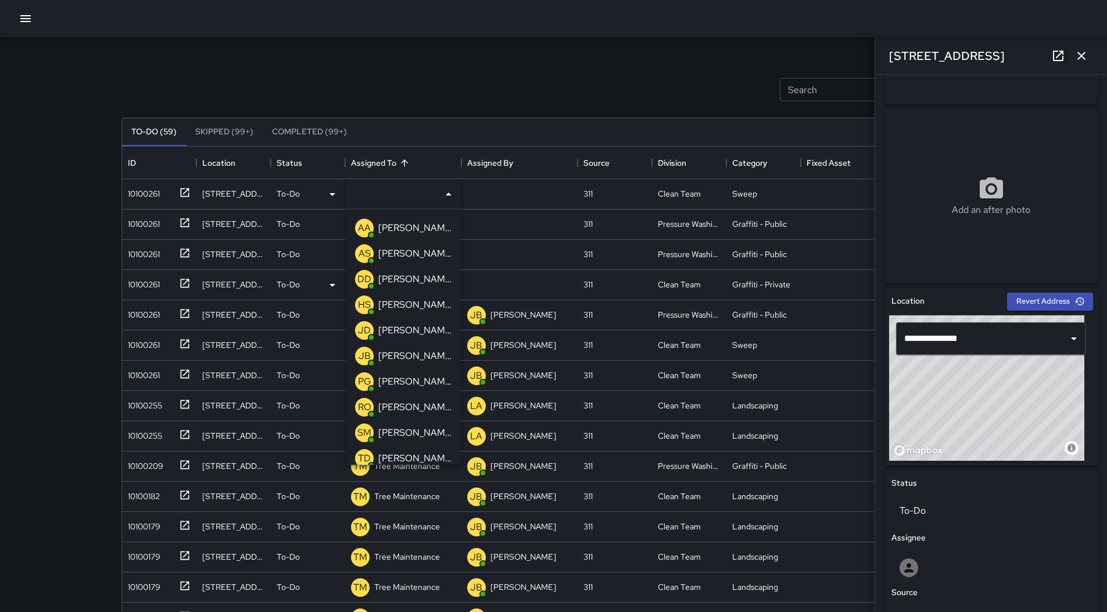
drag, startPoint x: 414, startPoint y: 255, endPoint x: 396, endPoint y: 254, distance: 18.6
click at [415, 256] on p "[PERSON_NAME]" at bounding box center [414, 253] width 73 height 14
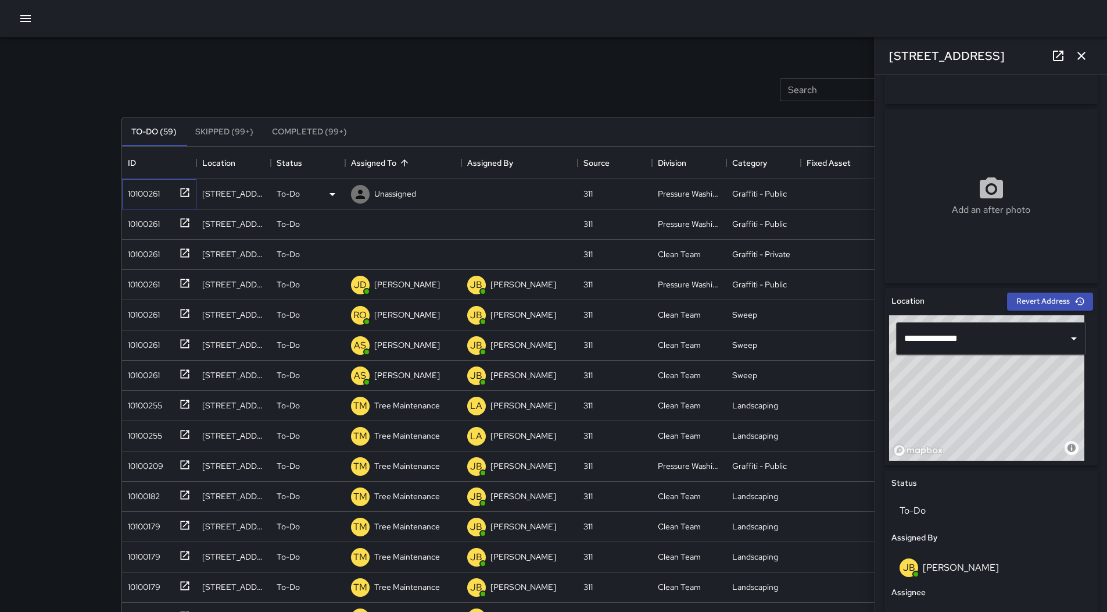
click at [156, 199] on div "10100261" at bounding box center [141, 191] width 37 height 16
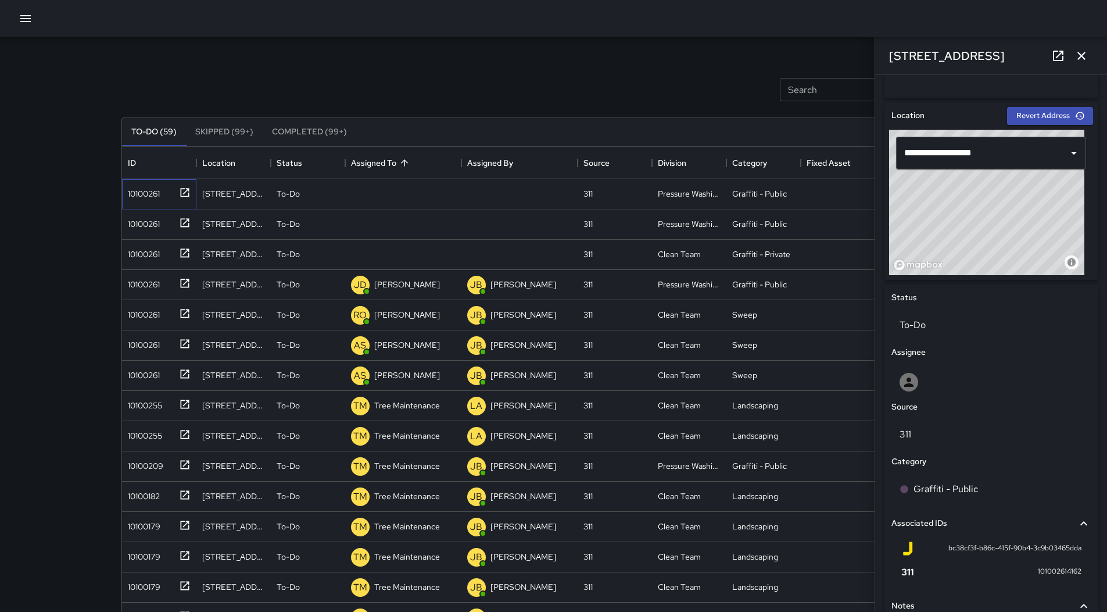
scroll to position [527, 0]
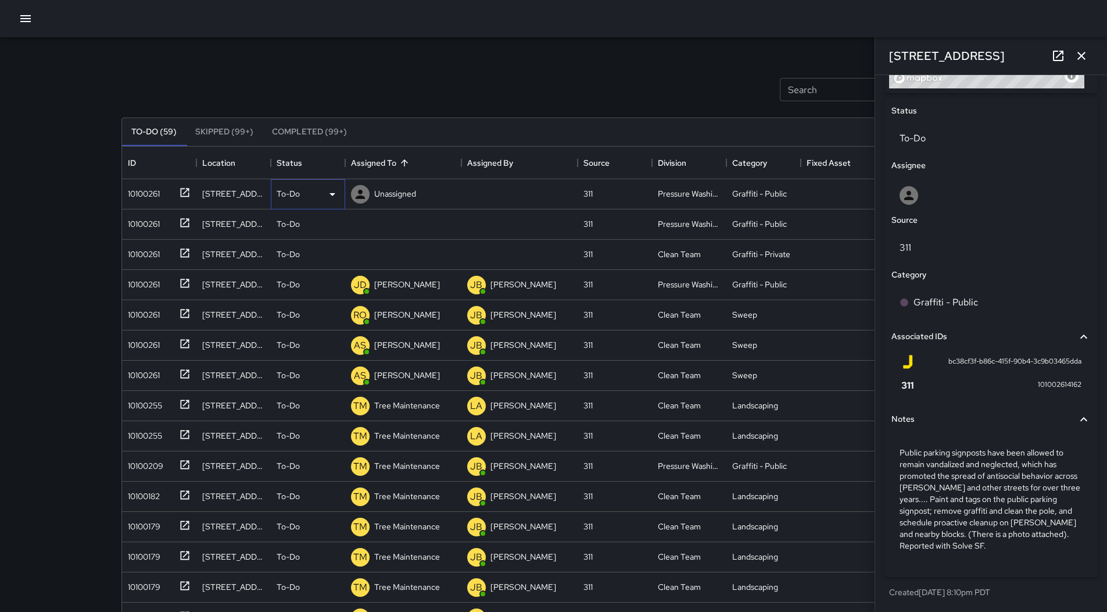
click at [324, 195] on div "To-Do" at bounding box center [308, 194] width 63 height 14
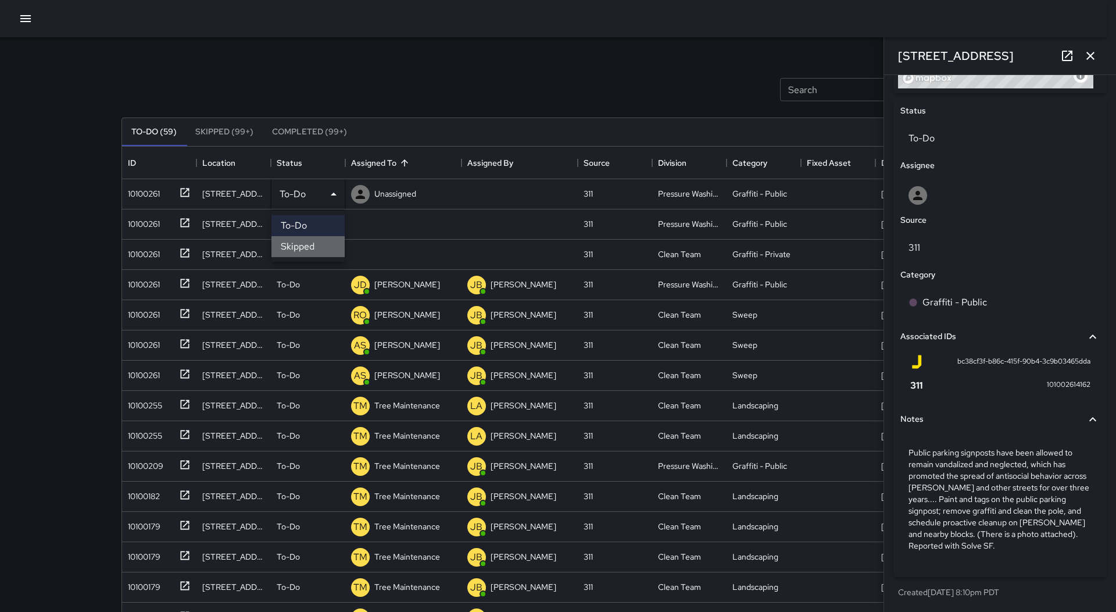
click at [323, 240] on li "Skipped" at bounding box center [307, 246] width 73 height 21
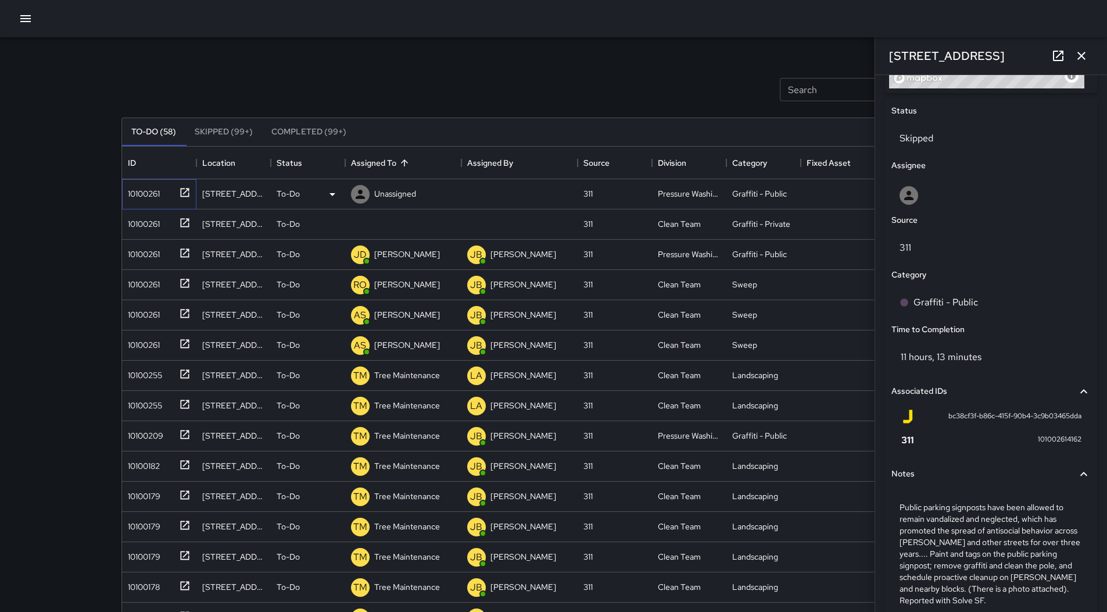
click at [140, 194] on div "10100261" at bounding box center [141, 191] width 37 height 16
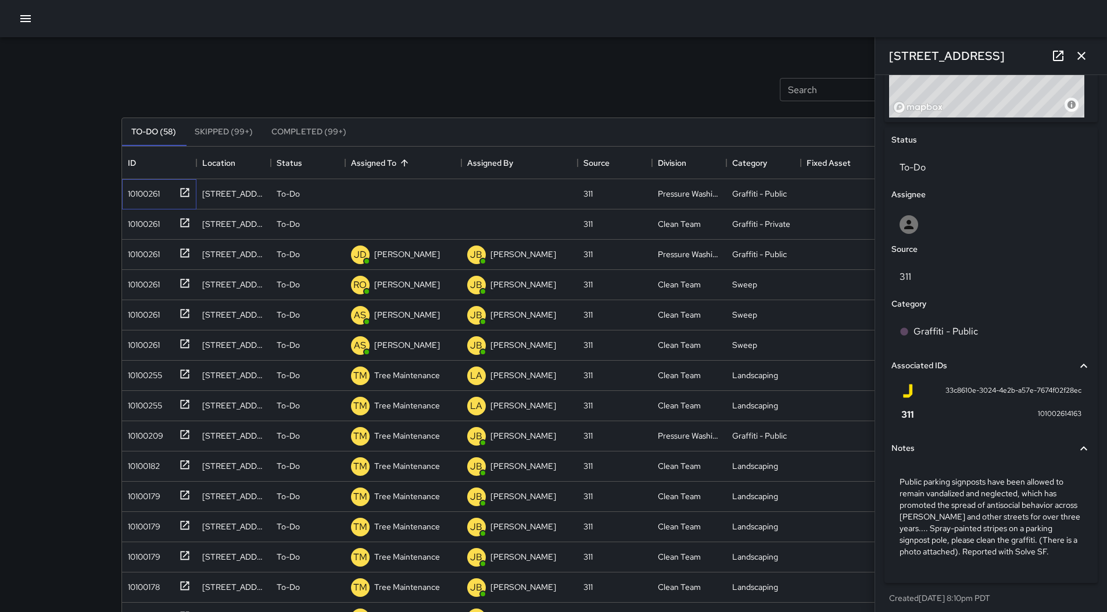
scroll to position [503, 0]
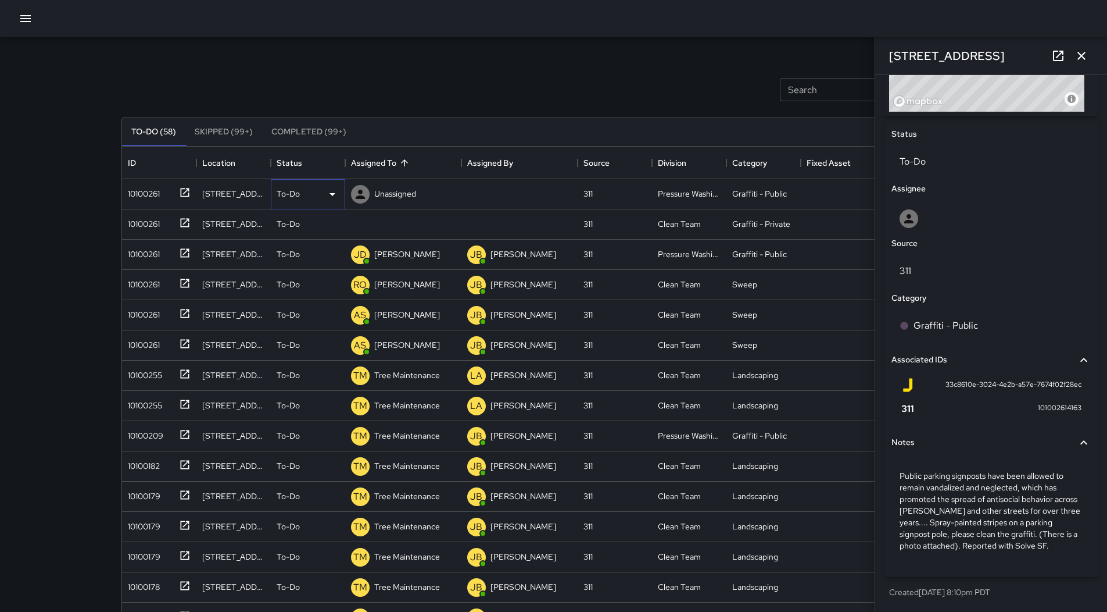
click at [306, 193] on div "To-Do" at bounding box center [308, 194] width 63 height 14
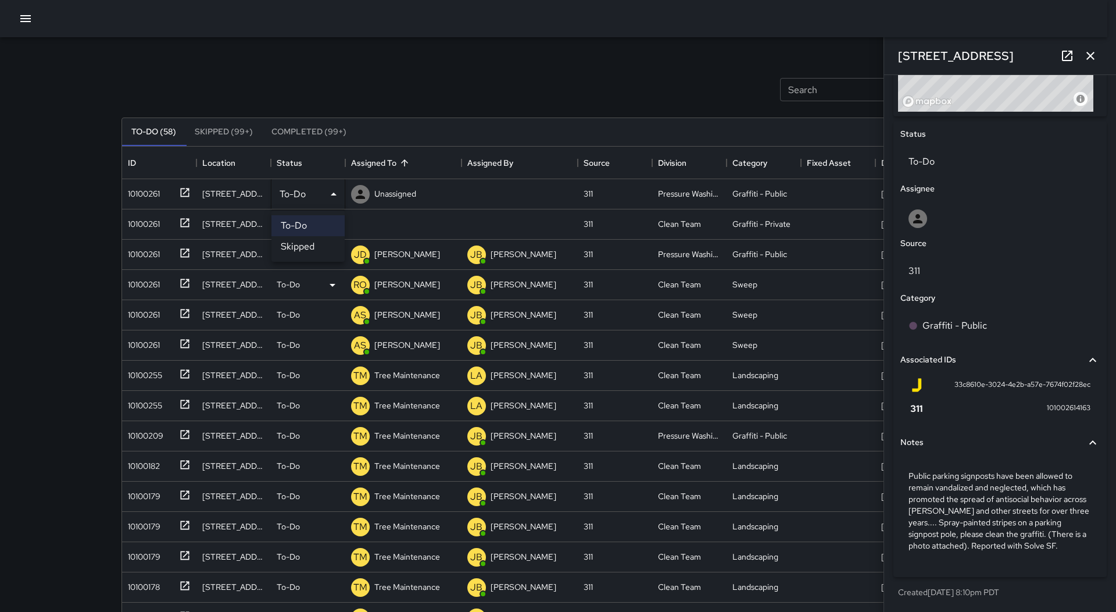
drag, startPoint x: 303, startPoint y: 242, endPoint x: 244, endPoint y: 239, distance: 58.8
click at [302, 242] on li "Skipped" at bounding box center [307, 246] width 73 height 21
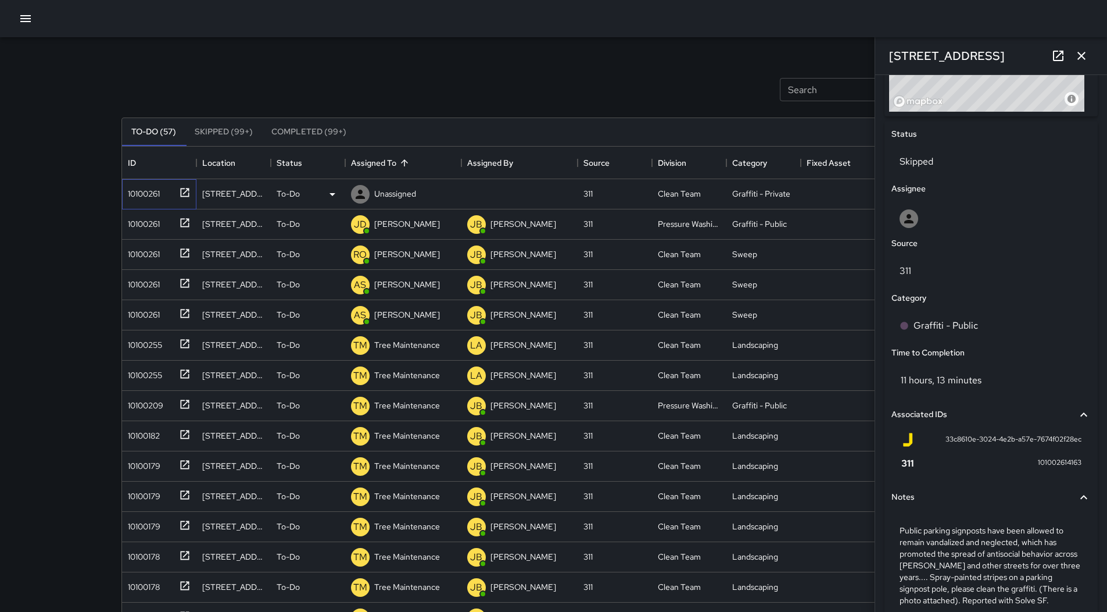
click at [132, 194] on div "10100261" at bounding box center [141, 191] width 37 height 16
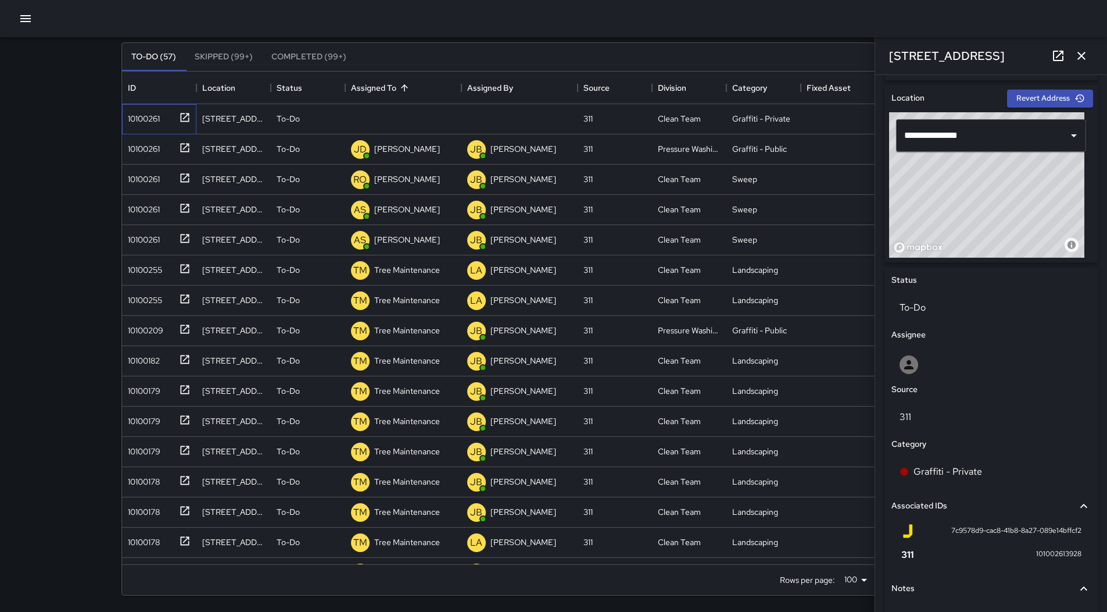
scroll to position [236, 0]
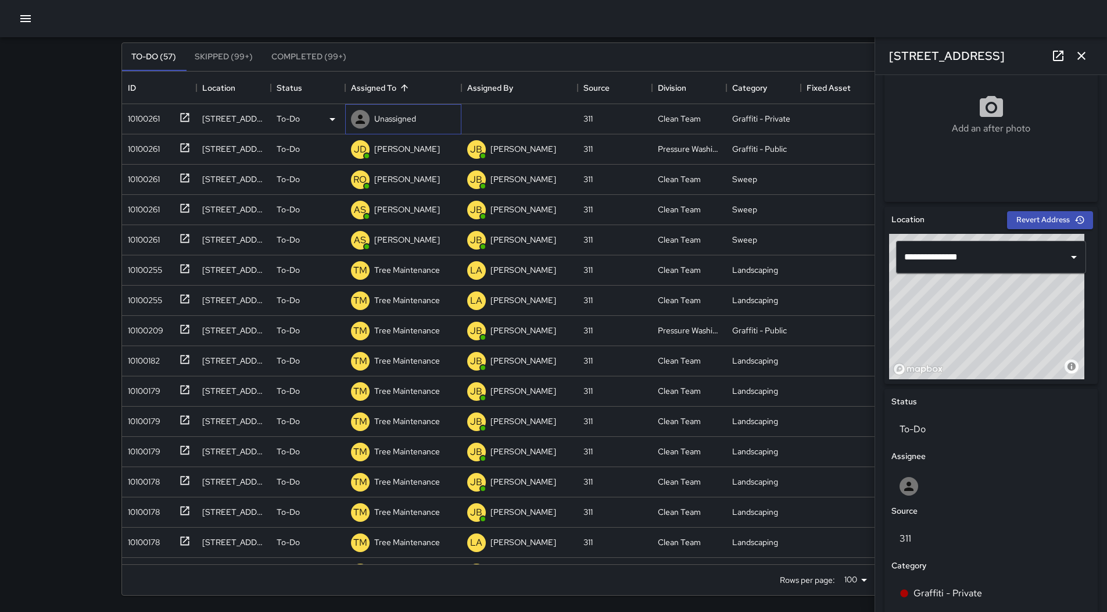
click at [397, 108] on div "Unassigned" at bounding box center [384, 119] width 70 height 23
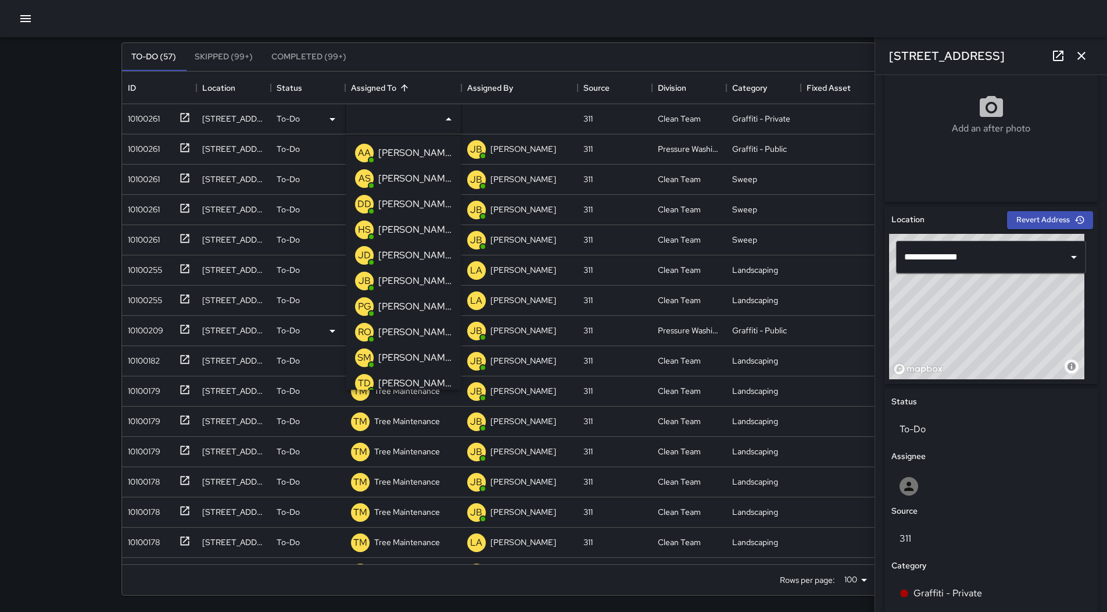
click at [417, 327] on p "[PERSON_NAME]" at bounding box center [414, 332] width 73 height 14
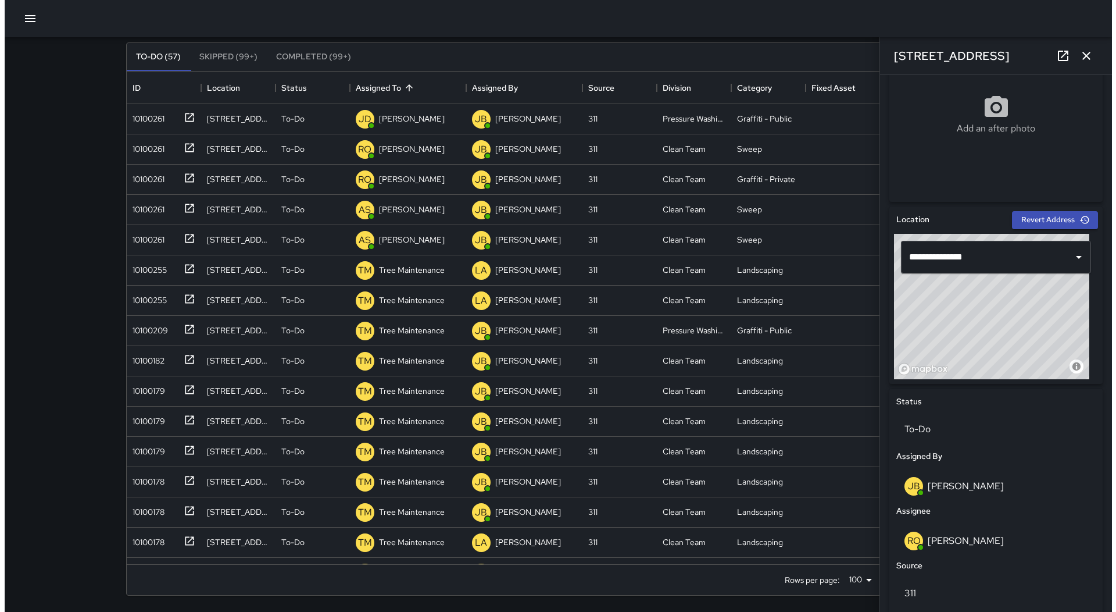
scroll to position [0, 0]
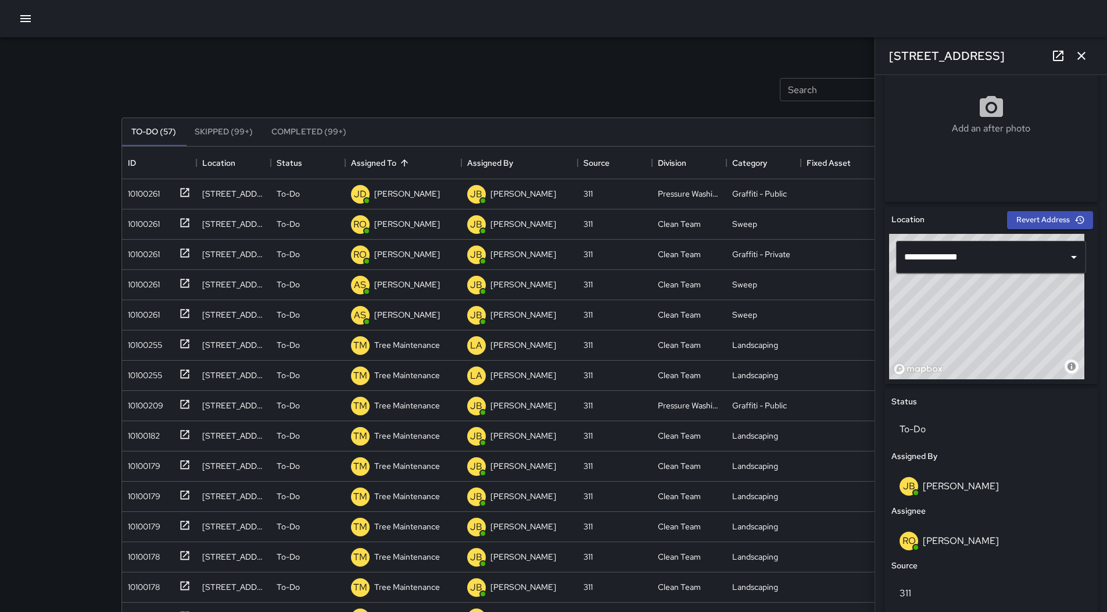
click at [18, 15] on button "button" at bounding box center [25, 18] width 23 height 23
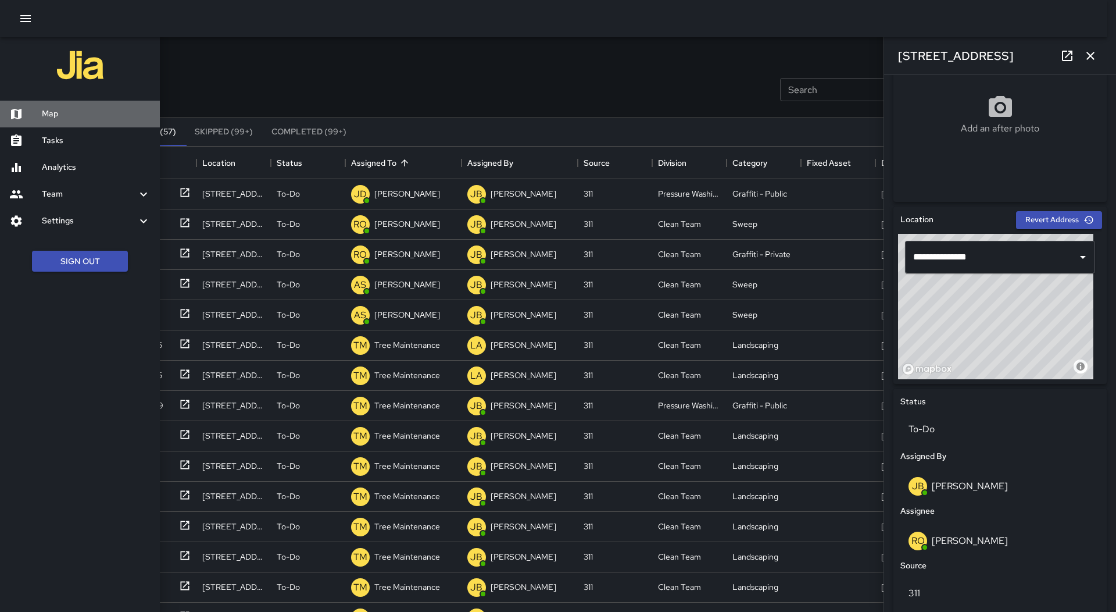
click at [44, 105] on div "Map" at bounding box center [80, 114] width 160 height 27
